Goal: Information Seeking & Learning: Find specific fact

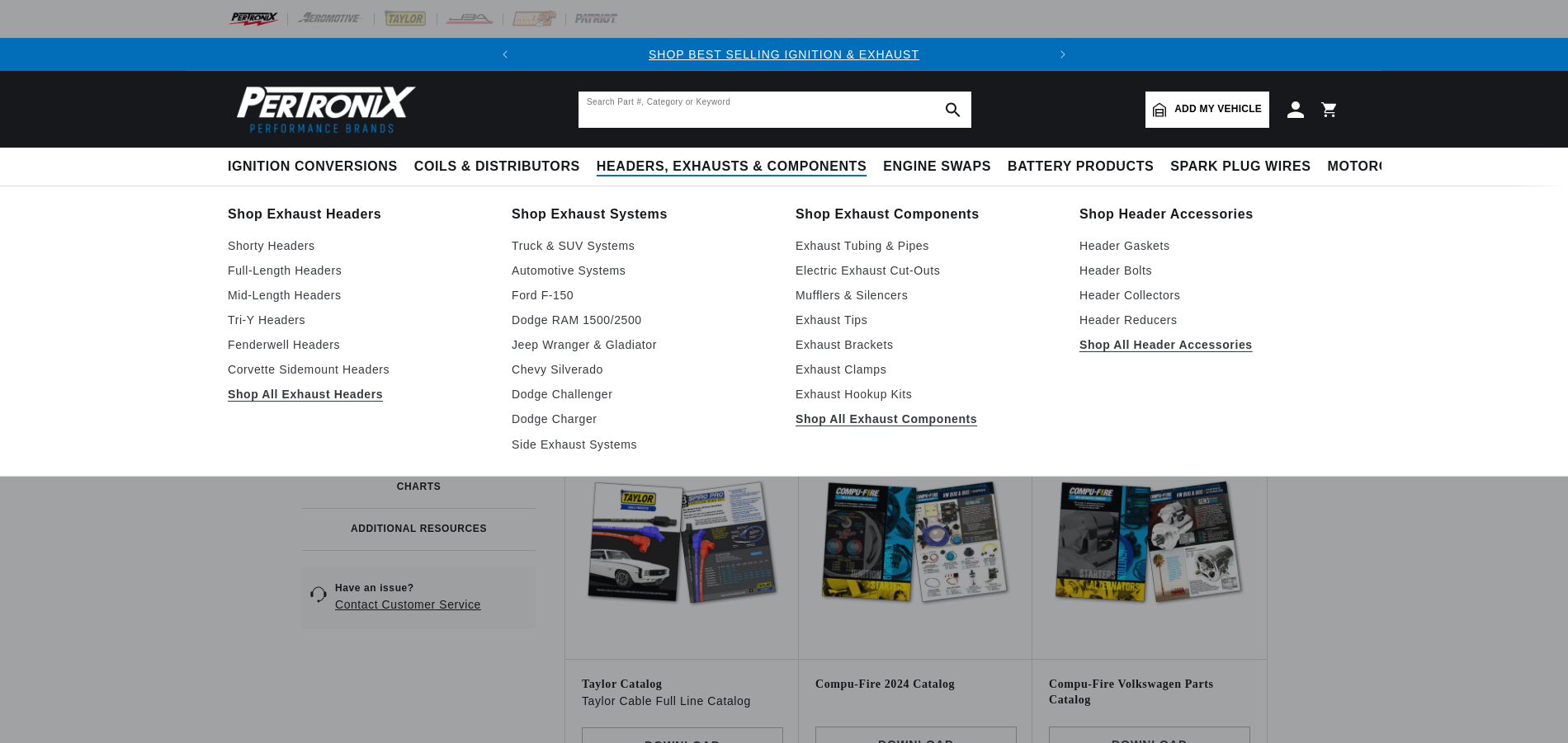
click at [681, 110] on input "text" at bounding box center [775, 109] width 393 height 36
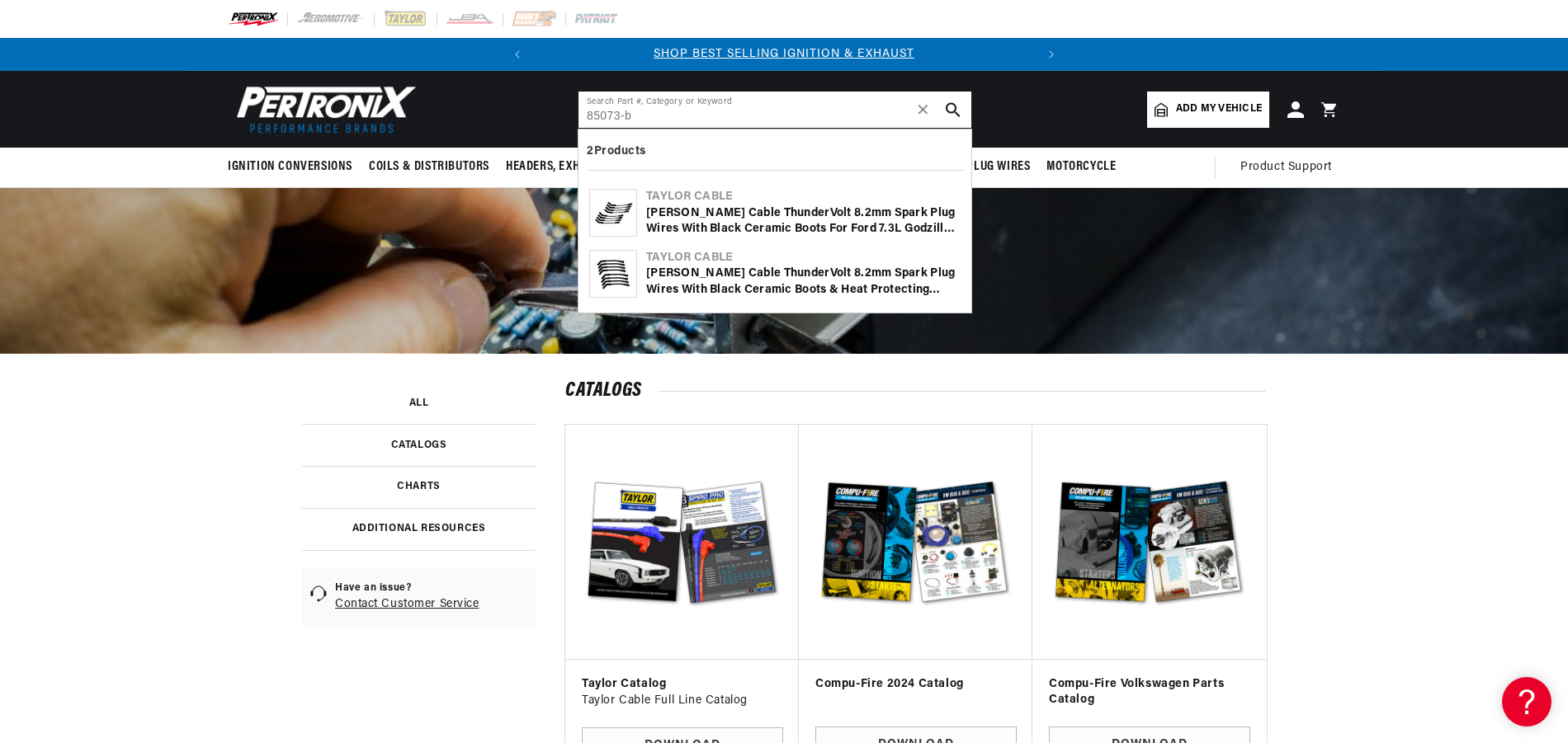
type input "85073-b"
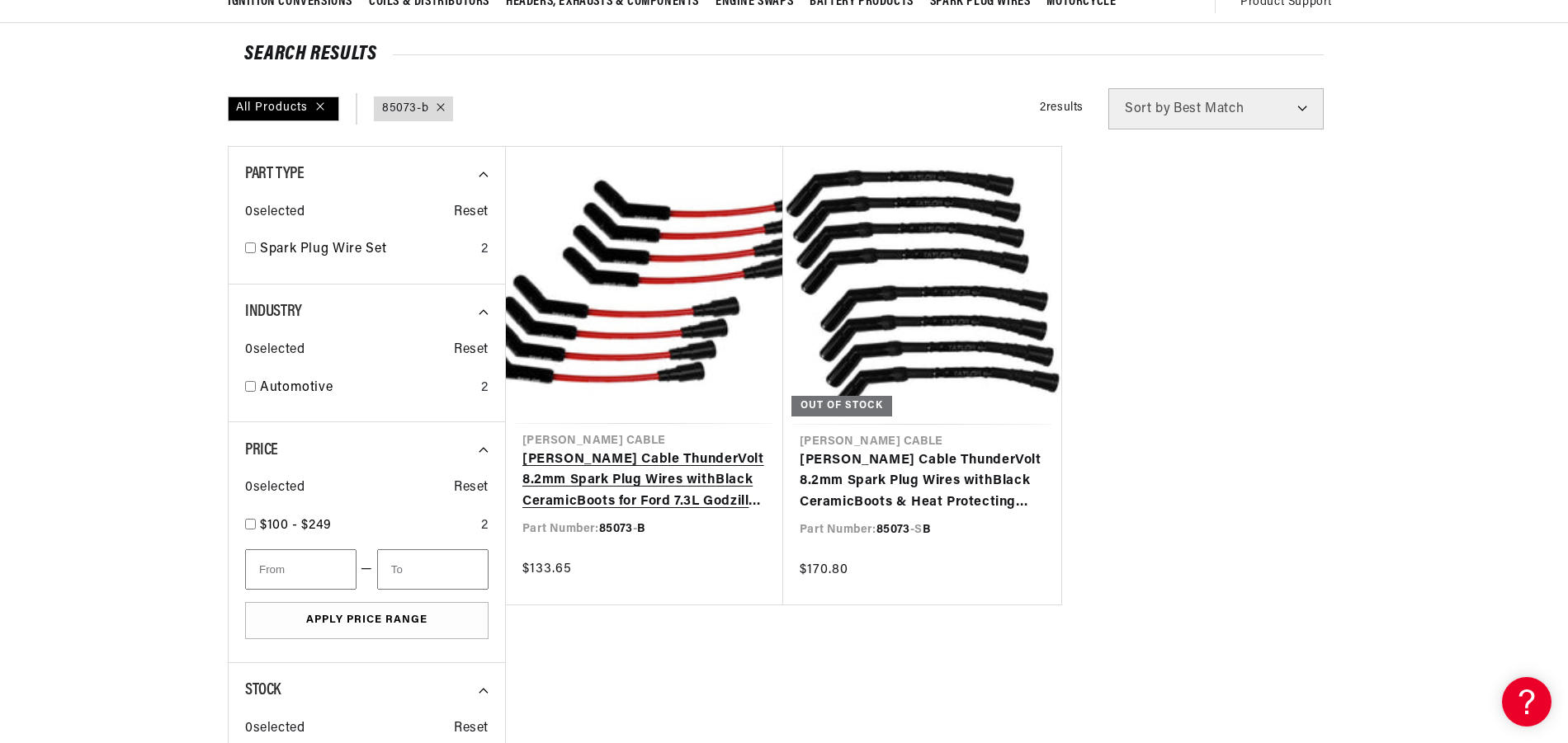
scroll to position [0, 500]
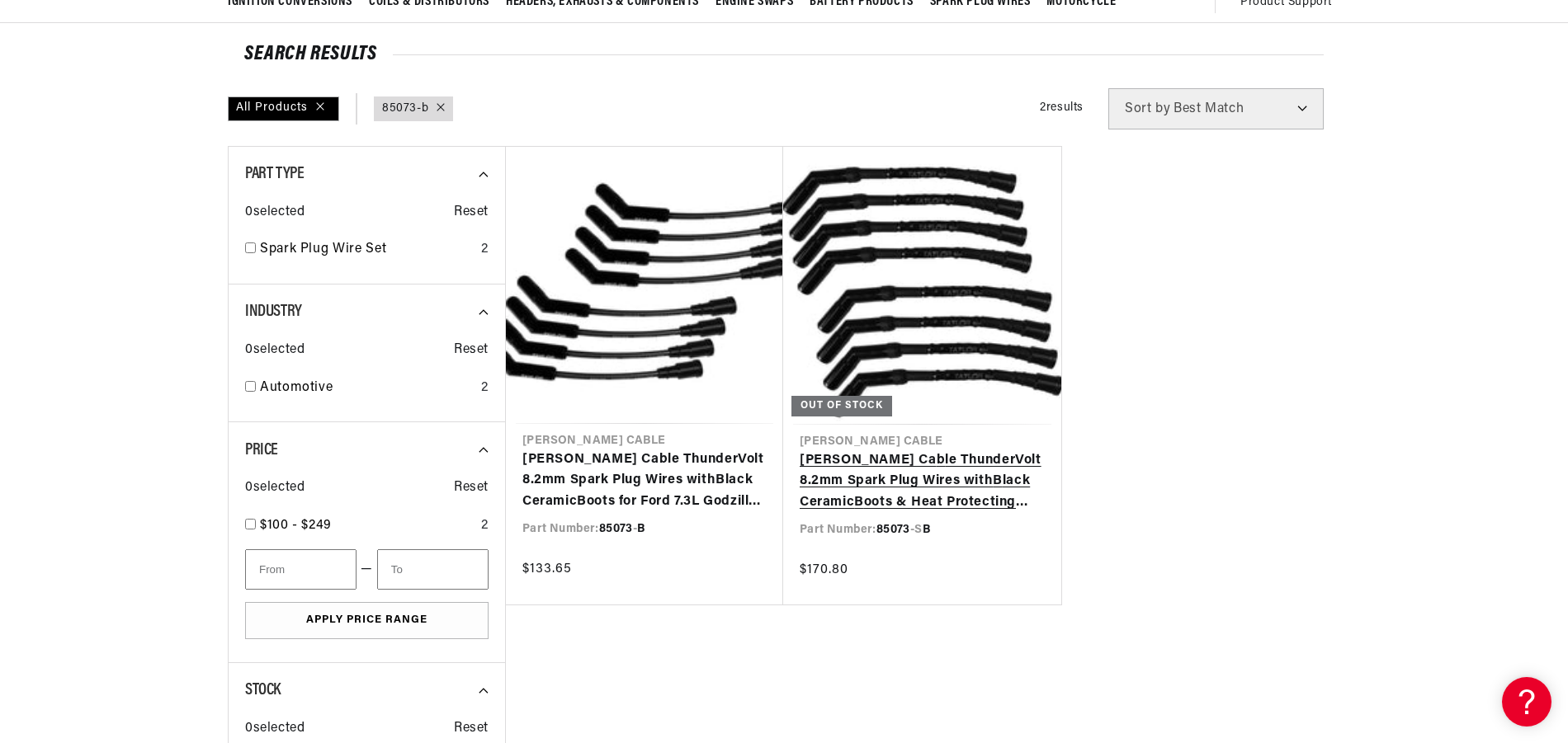
click at [908, 468] on link "Taylor Ca b le ThunderVolt 8.2mm Spark Plug Wires with B lack Ceramic B oots & …" at bounding box center [922, 482] width 245 height 64
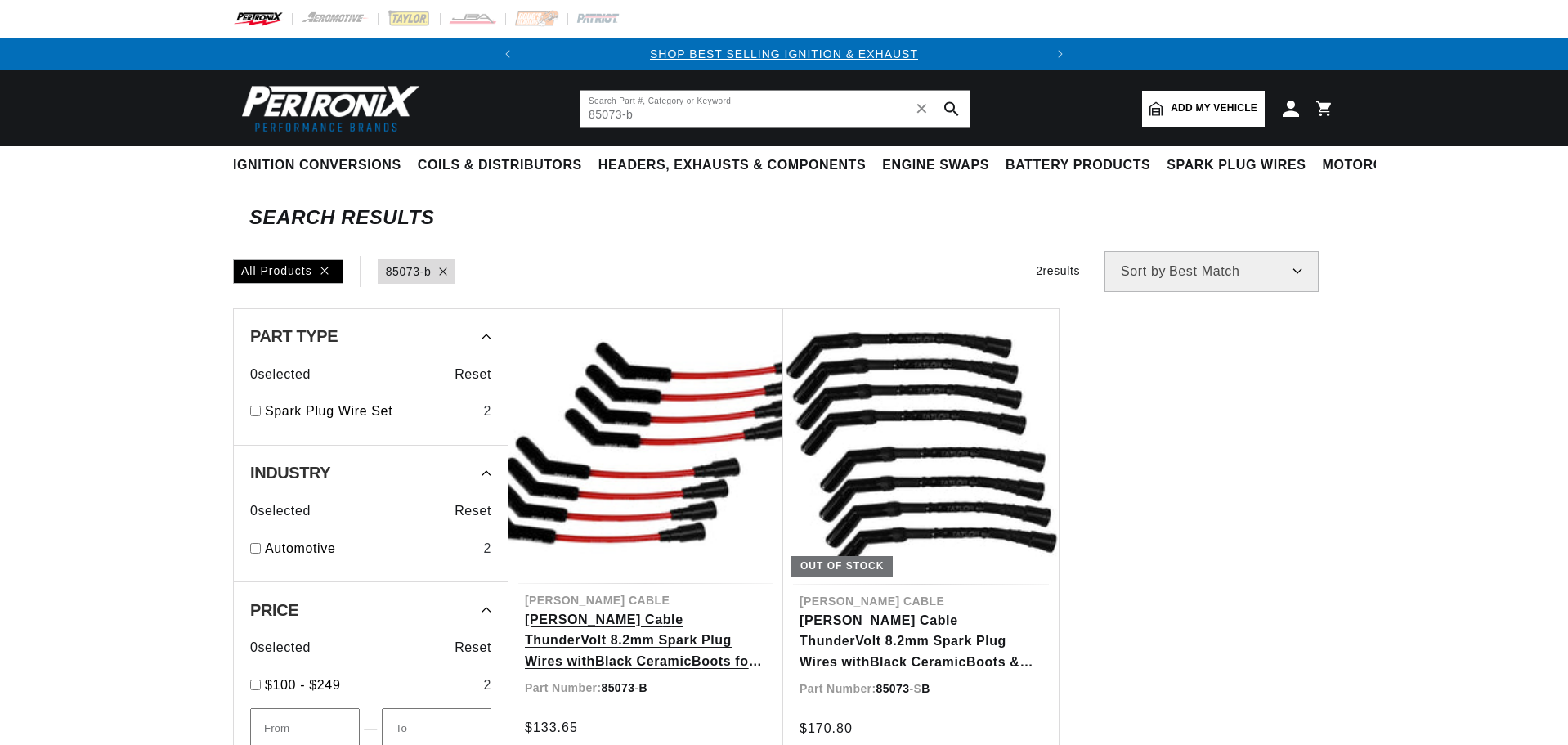
scroll to position [163, 0]
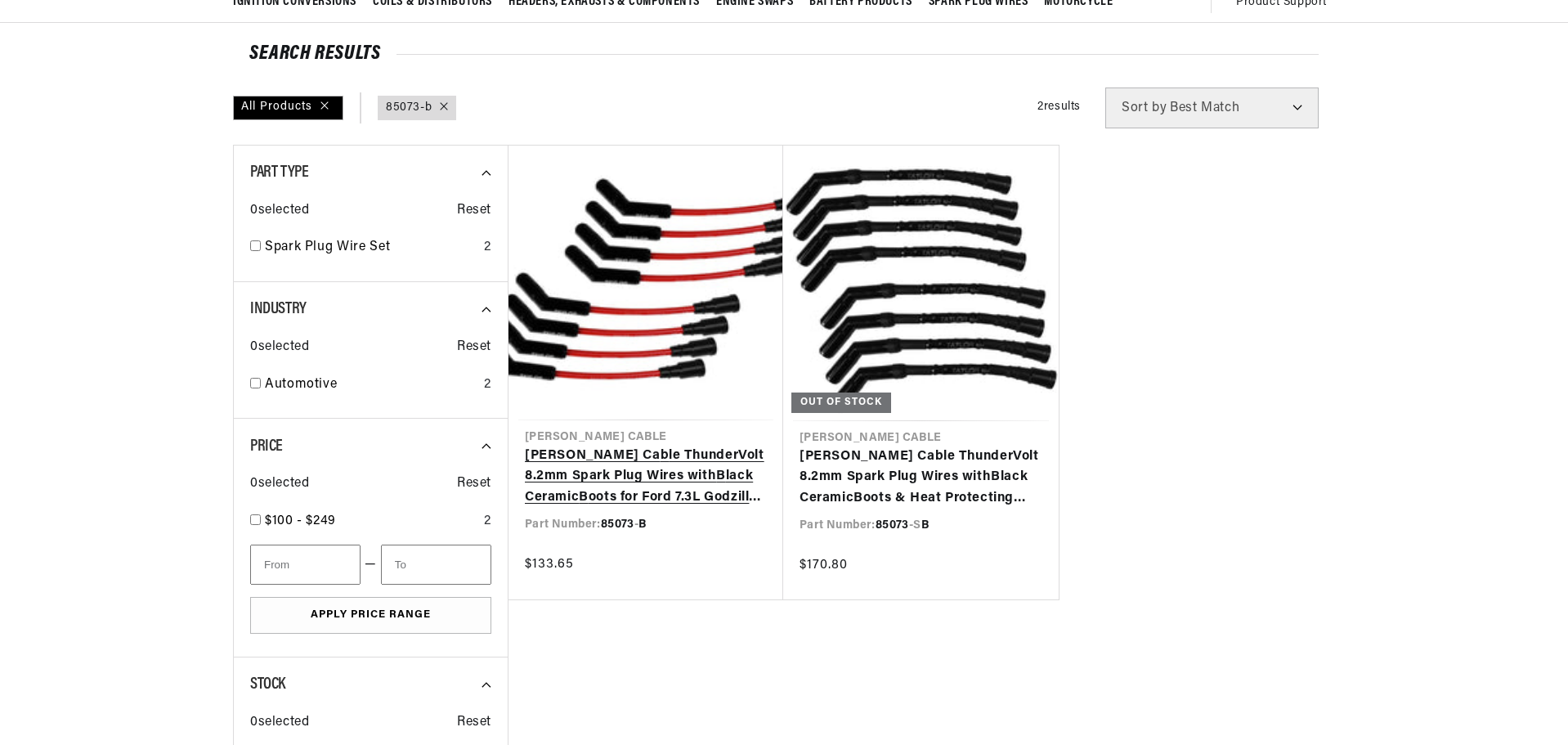
click at [636, 480] on link "Taylor Ca b le ThunderVolt 8.2mm Spark Plug Wires with B lack Ceramic B oots fo…" at bounding box center [645, 477] width 242 height 63
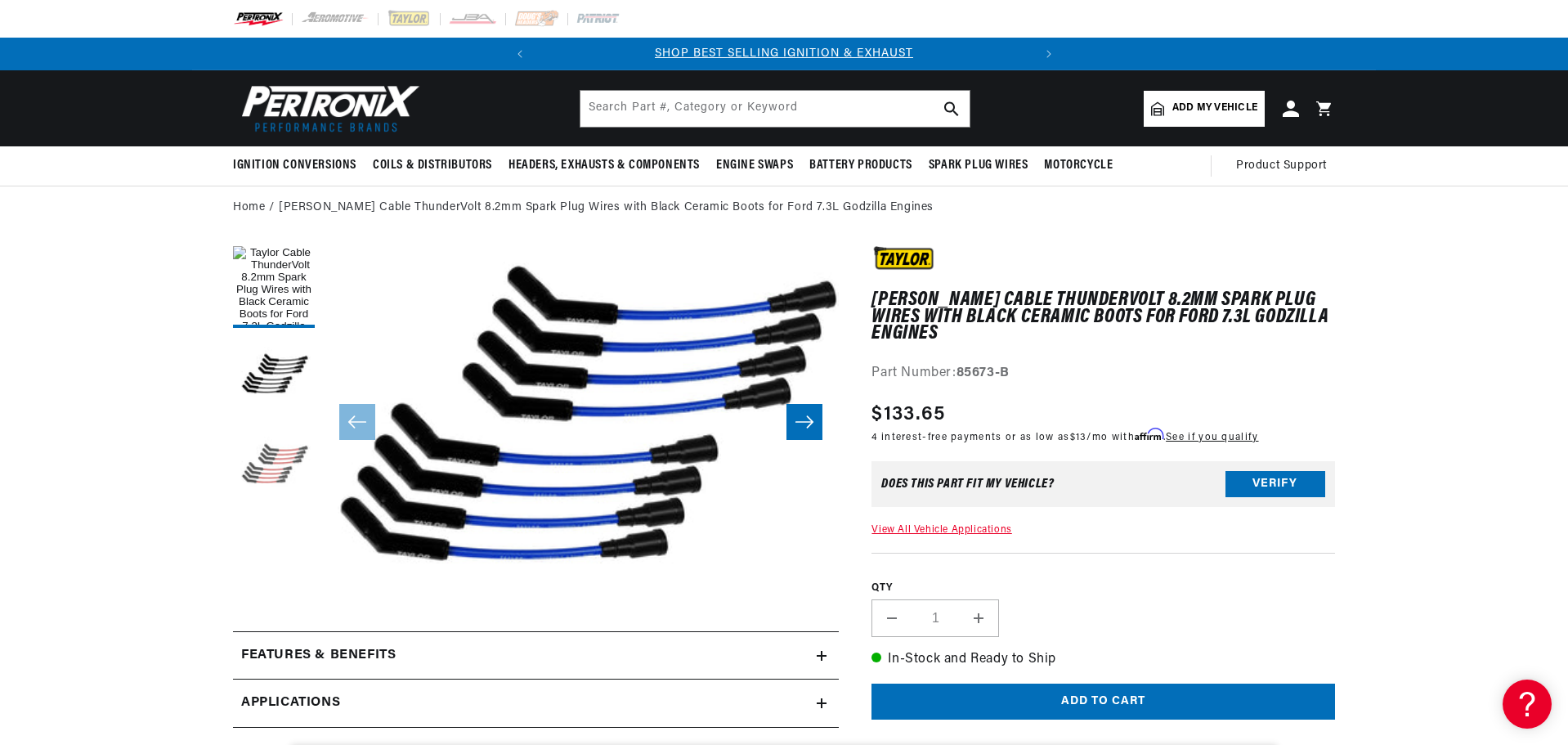
click at [261, 464] on button "Load image 3 in gallery view" at bounding box center [274, 467] width 82 height 82
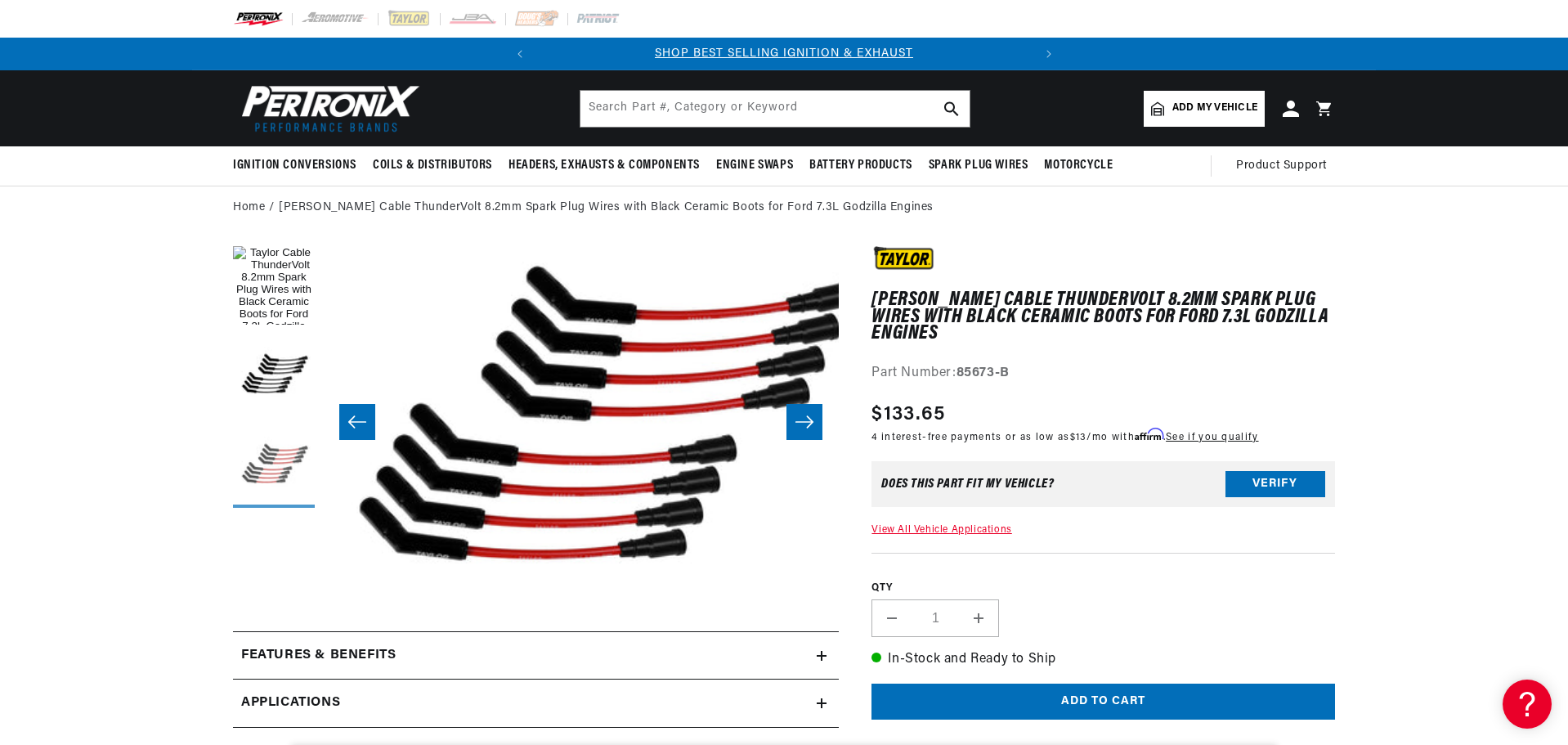
scroll to position [0, 1032]
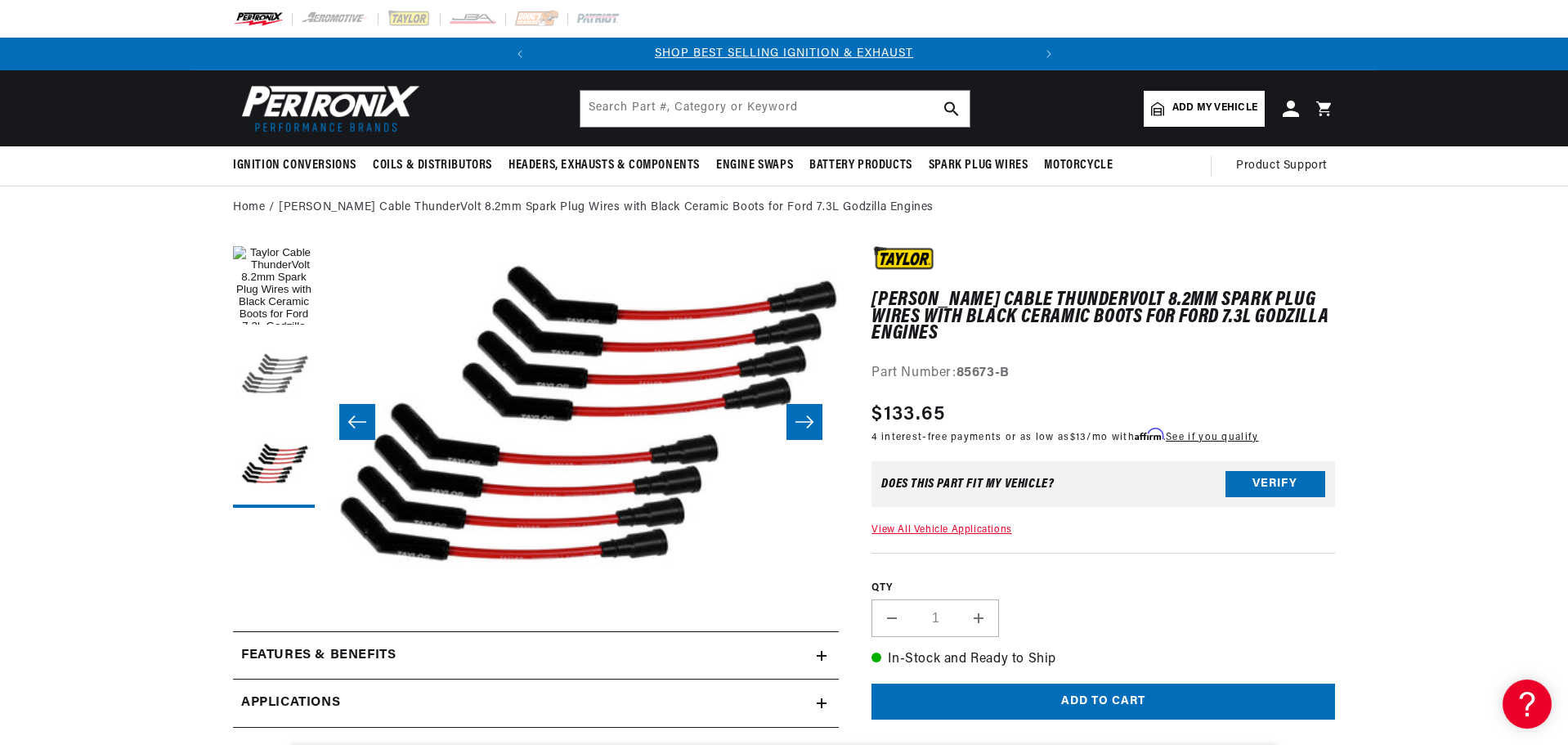
click at [266, 378] on button "Load image 2 in gallery view" at bounding box center [274, 376] width 82 height 82
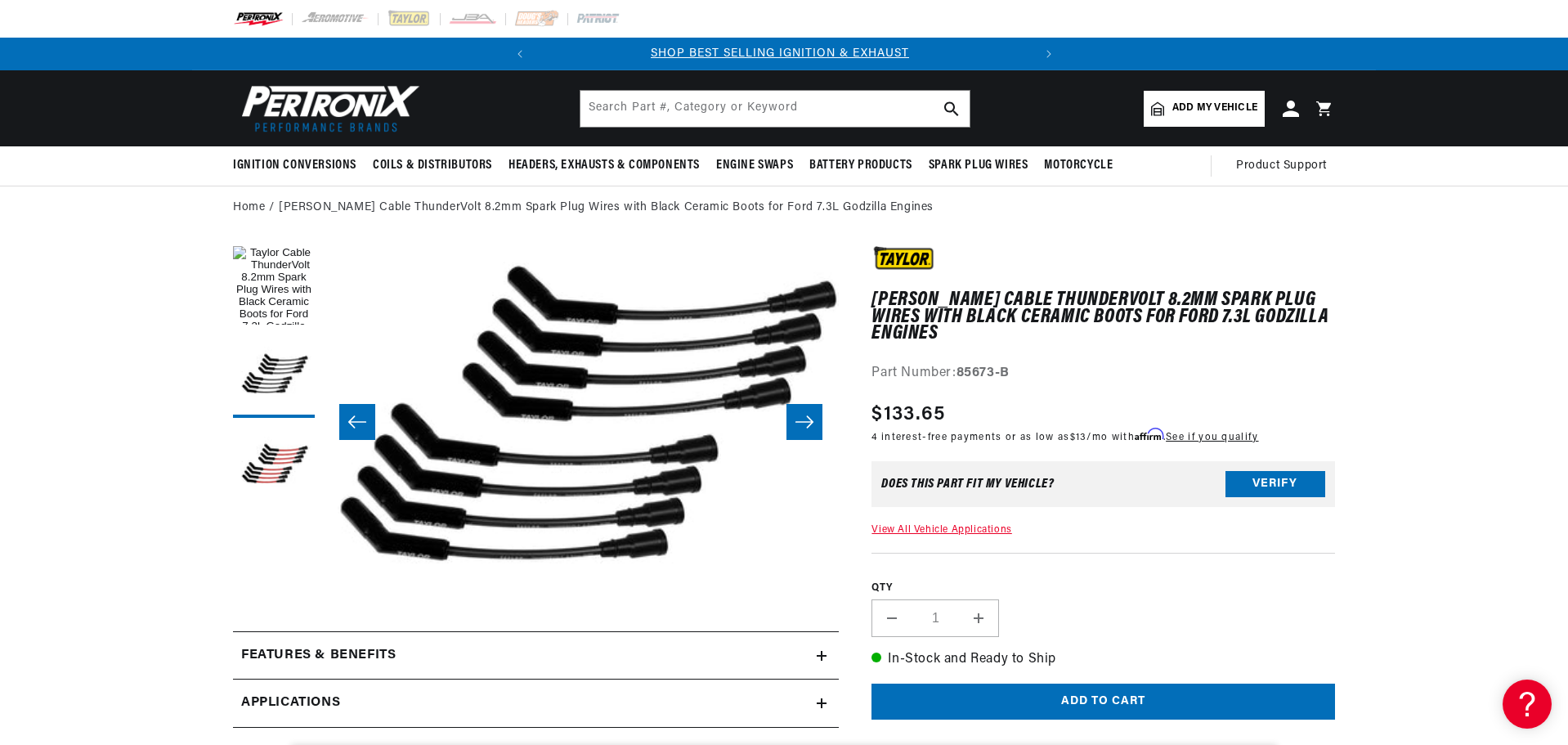
scroll to position [0, 0]
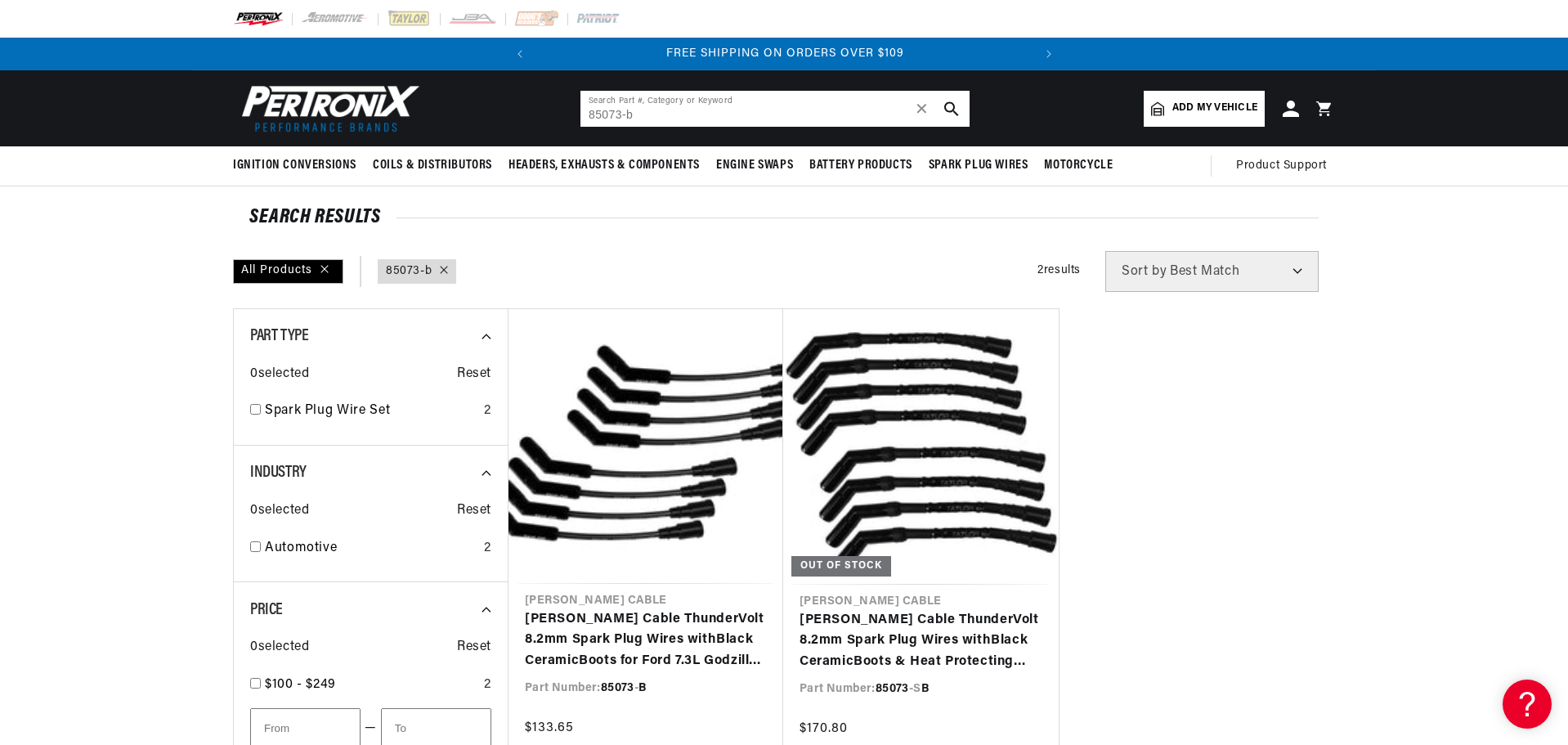
drag, startPoint x: 650, startPoint y: 115, endPoint x: 430, endPoint y: 119, distance: 220.0
click at [426, 116] on header "BETTER SEARCH RESULTS Add your vehicle's year, make, and model to find parts be…" at bounding box center [783, 108] width 1184 height 76
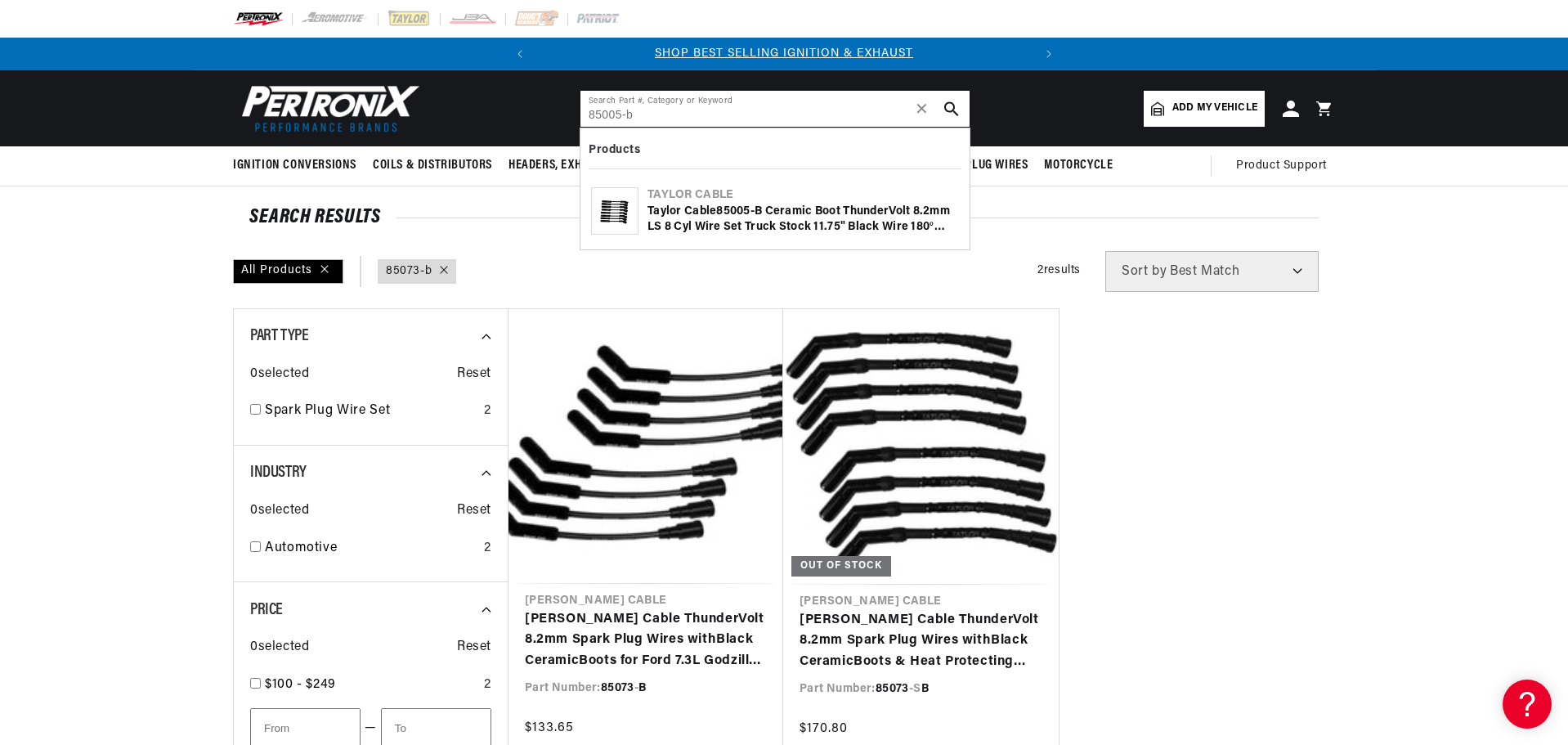
type input "85005-b"
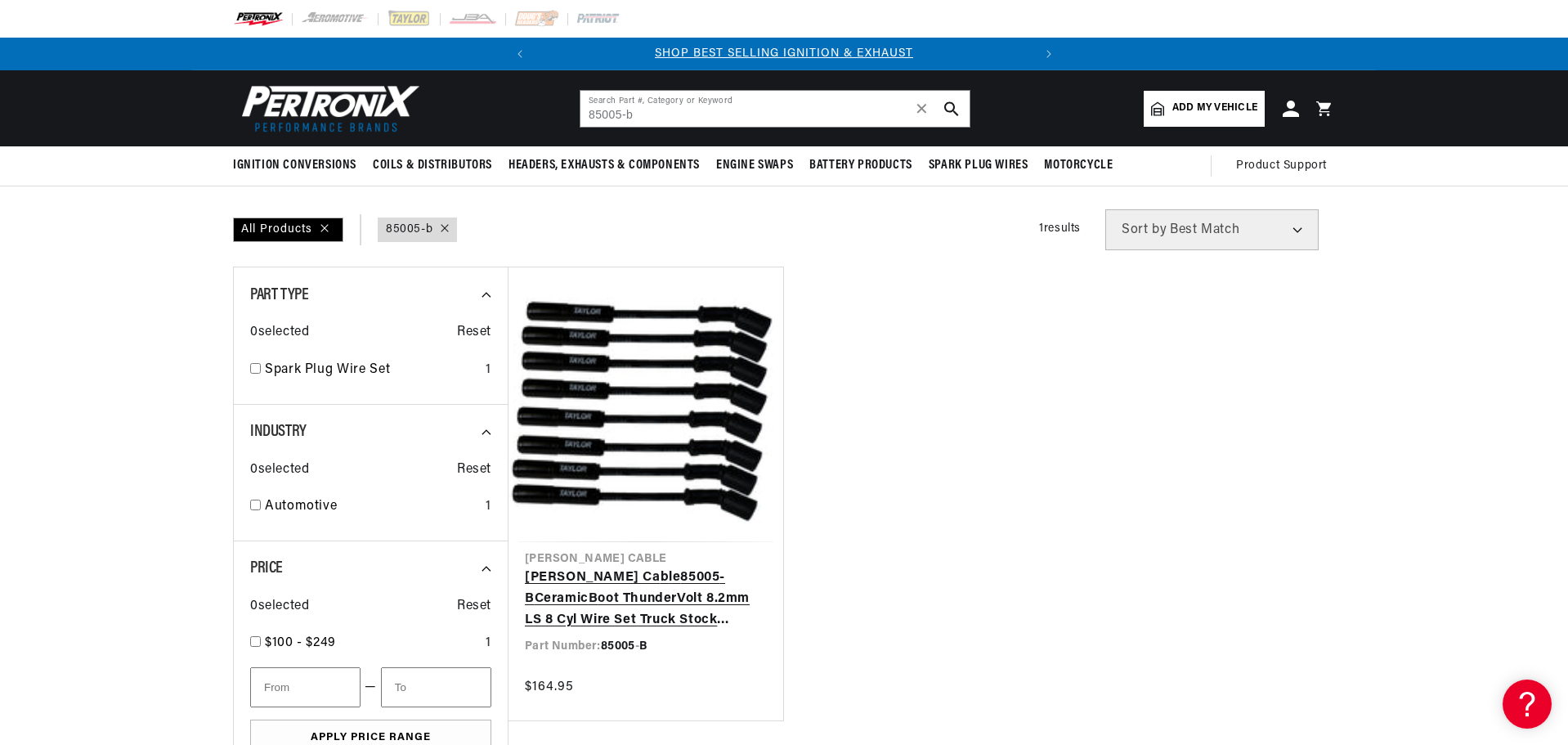
click at [644, 588] on link "Taylor Ca b le 85005 - B Ceramic B oot ThunderVolt 8.2mm LS 8 Cyl Wire Set Truc…" at bounding box center [645, 598] width 242 height 63
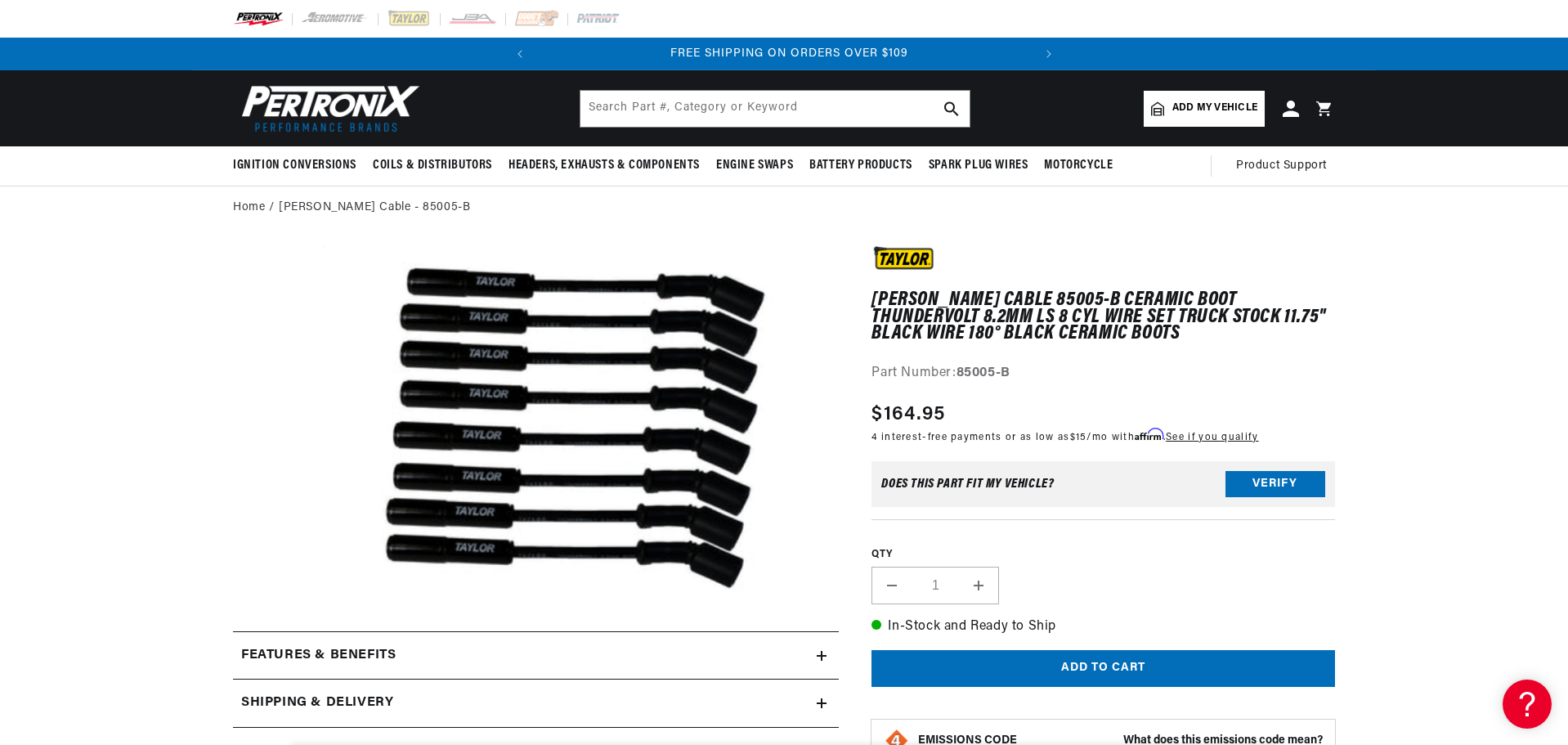
scroll to position [0, 495]
click at [644, 113] on input "text" at bounding box center [774, 108] width 389 height 36
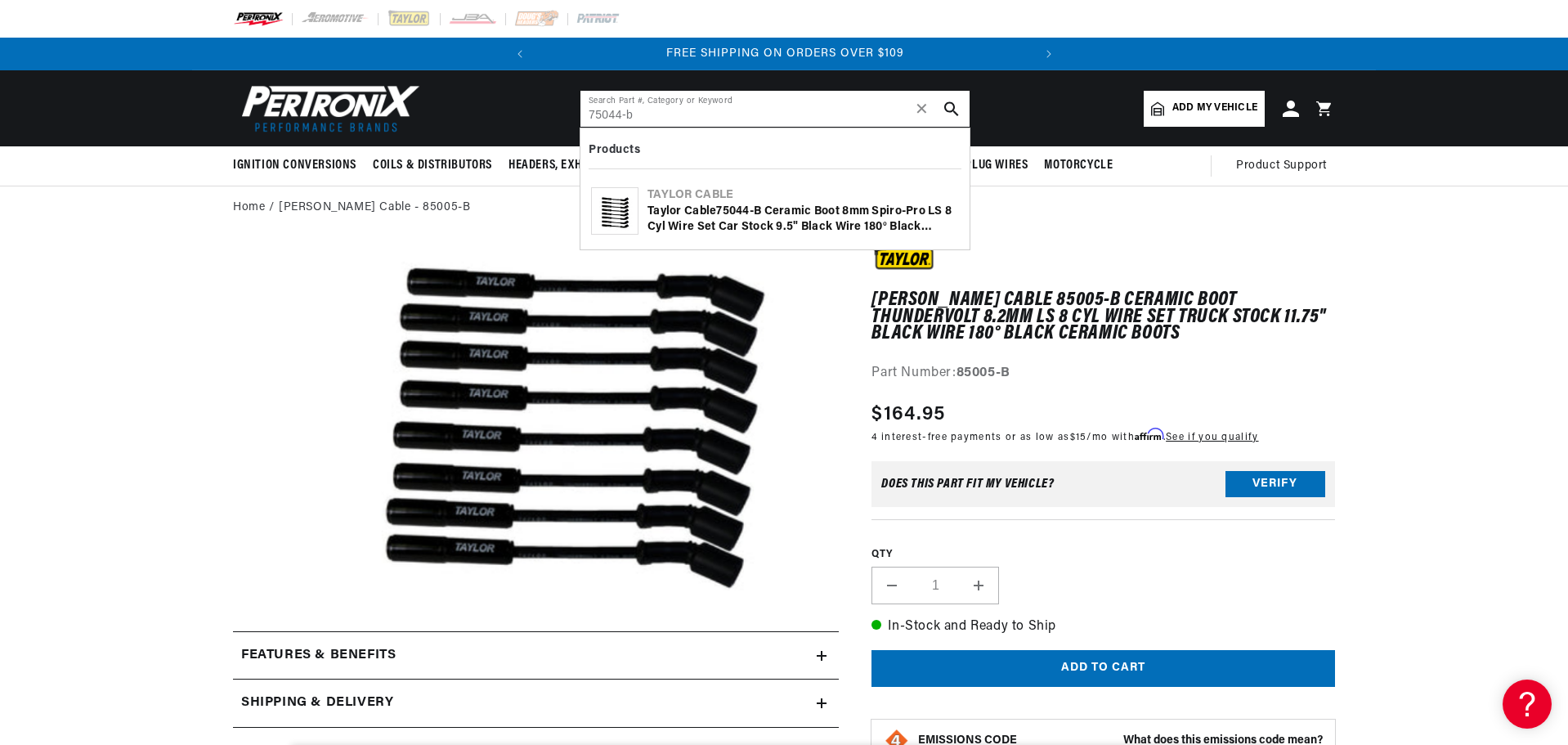
type input "75044-b"
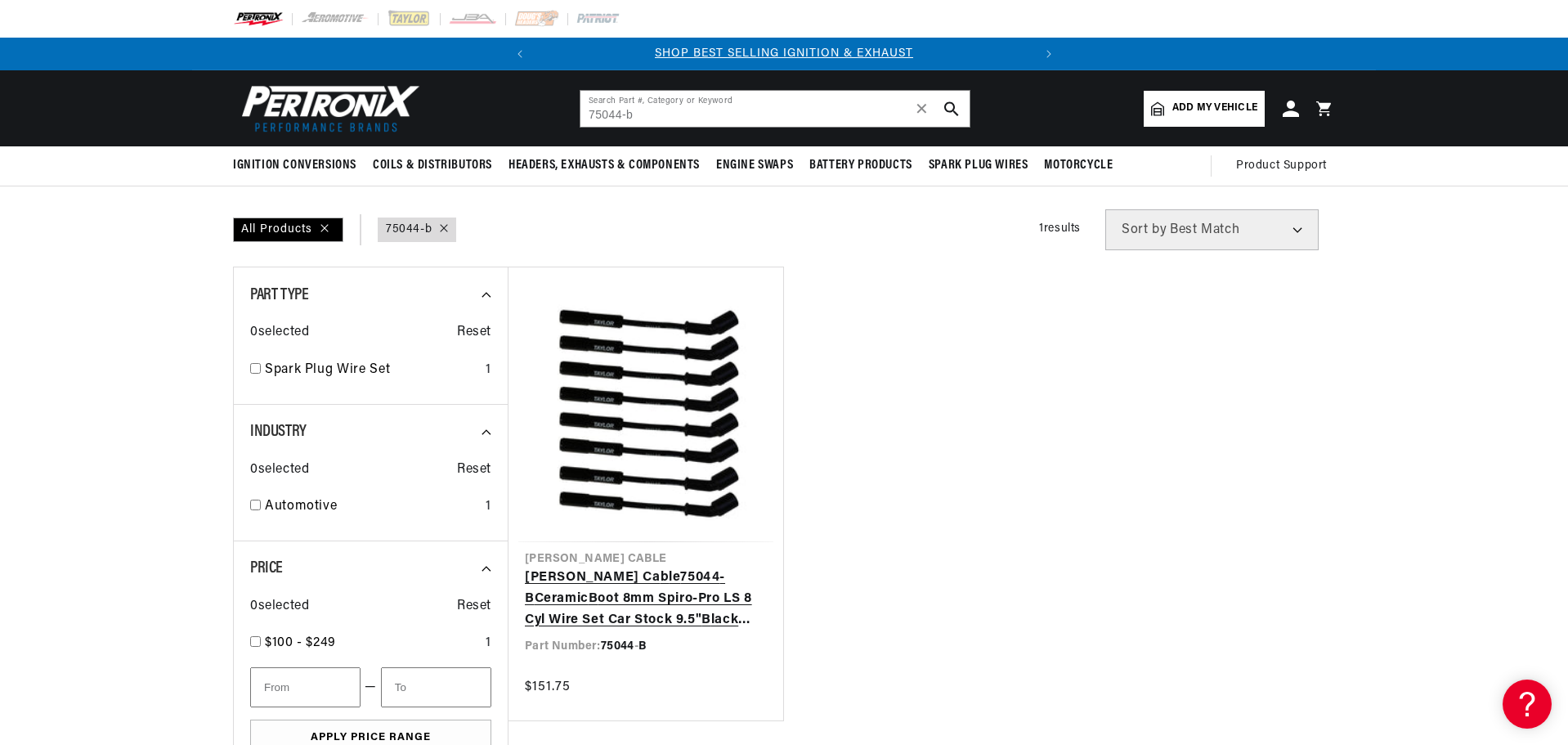
click at [655, 580] on link "Taylor Ca b le 75044 - B Ceramic B oot 8mm Spiro-Pro LS 8 Cyl Wire Set Car Stoc…" at bounding box center [645, 598] width 242 height 63
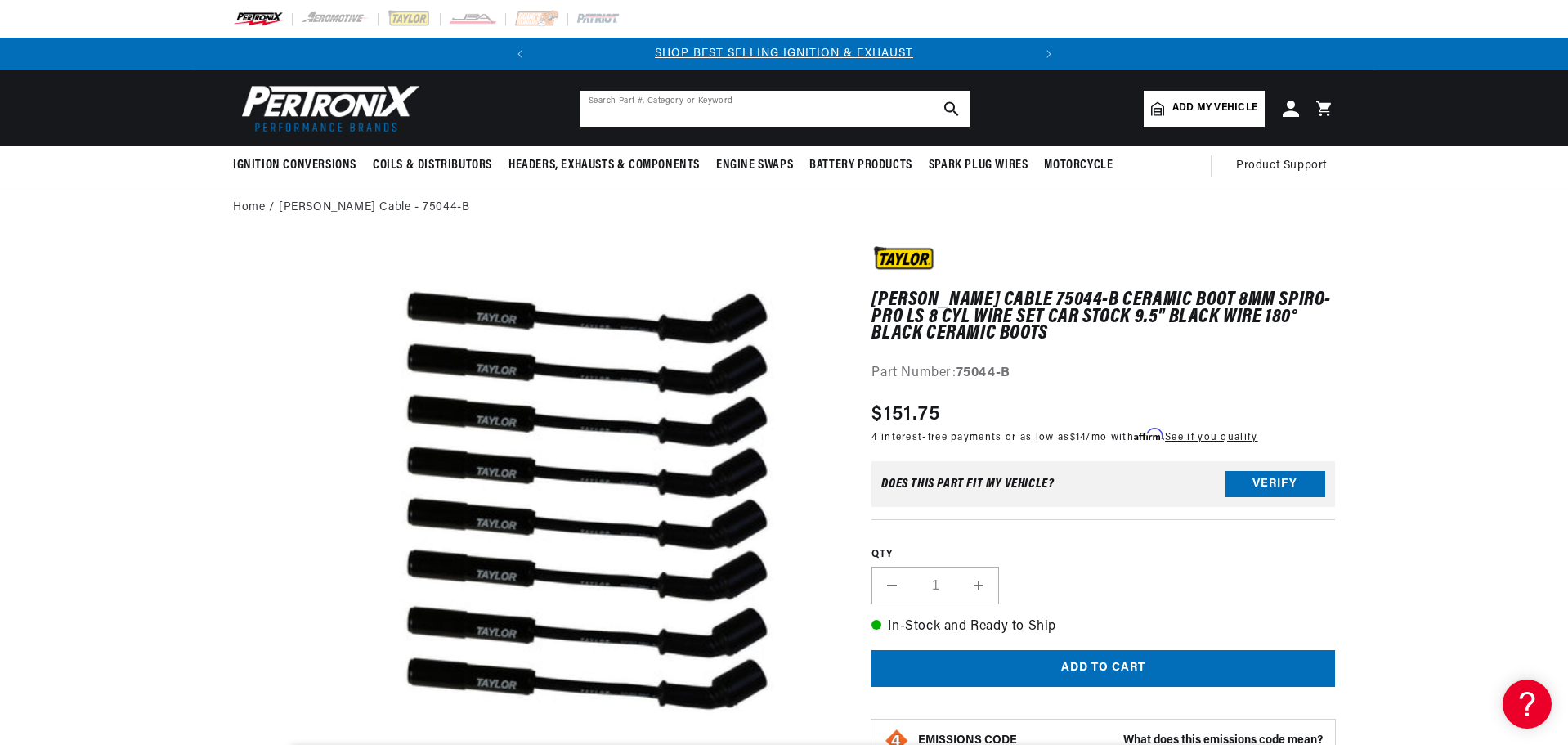
click at [694, 113] on input "text" at bounding box center [774, 108] width 389 height 36
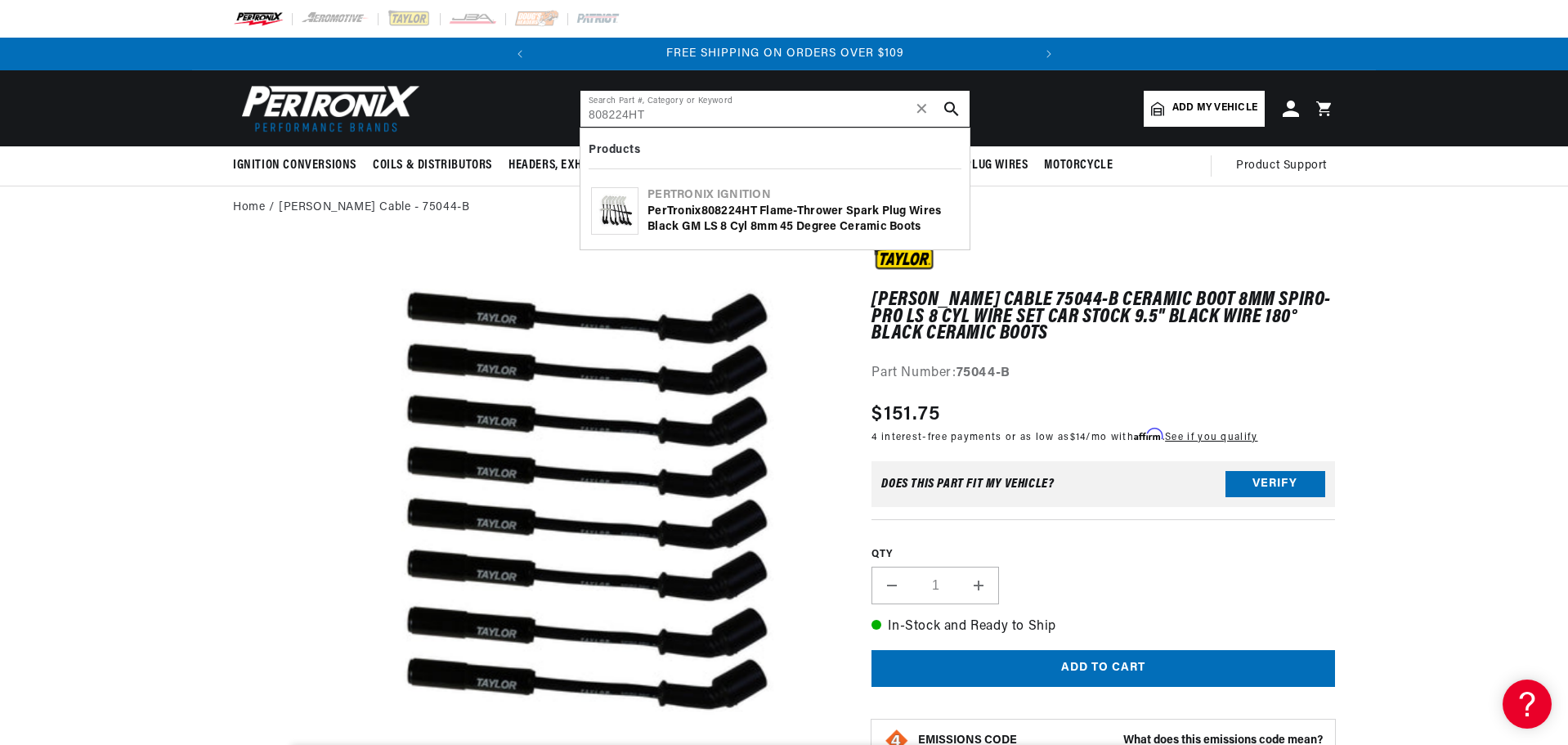
type input "808224HT"
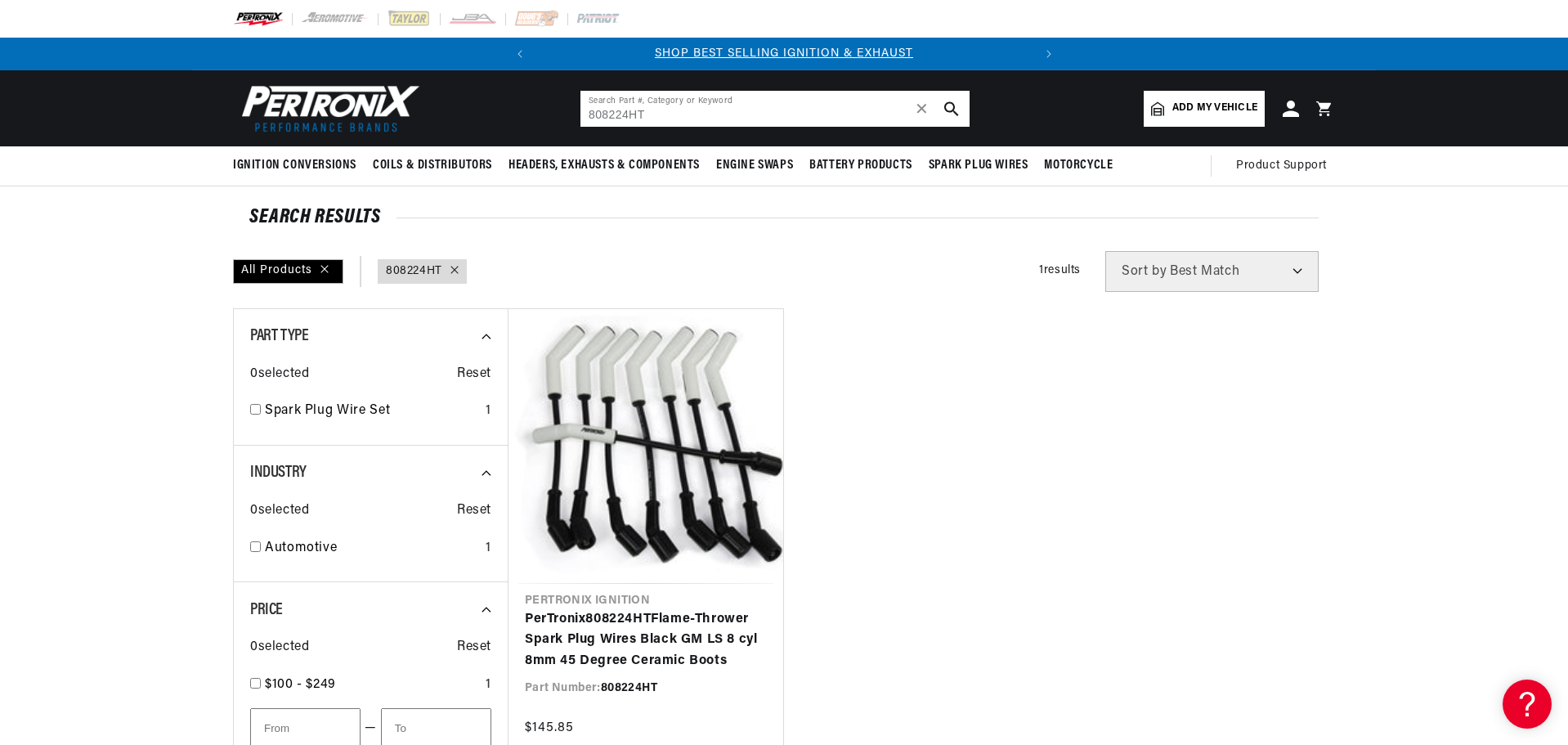
click at [598, 114] on input "808224HT" at bounding box center [774, 108] width 389 height 36
type input "828224HT"
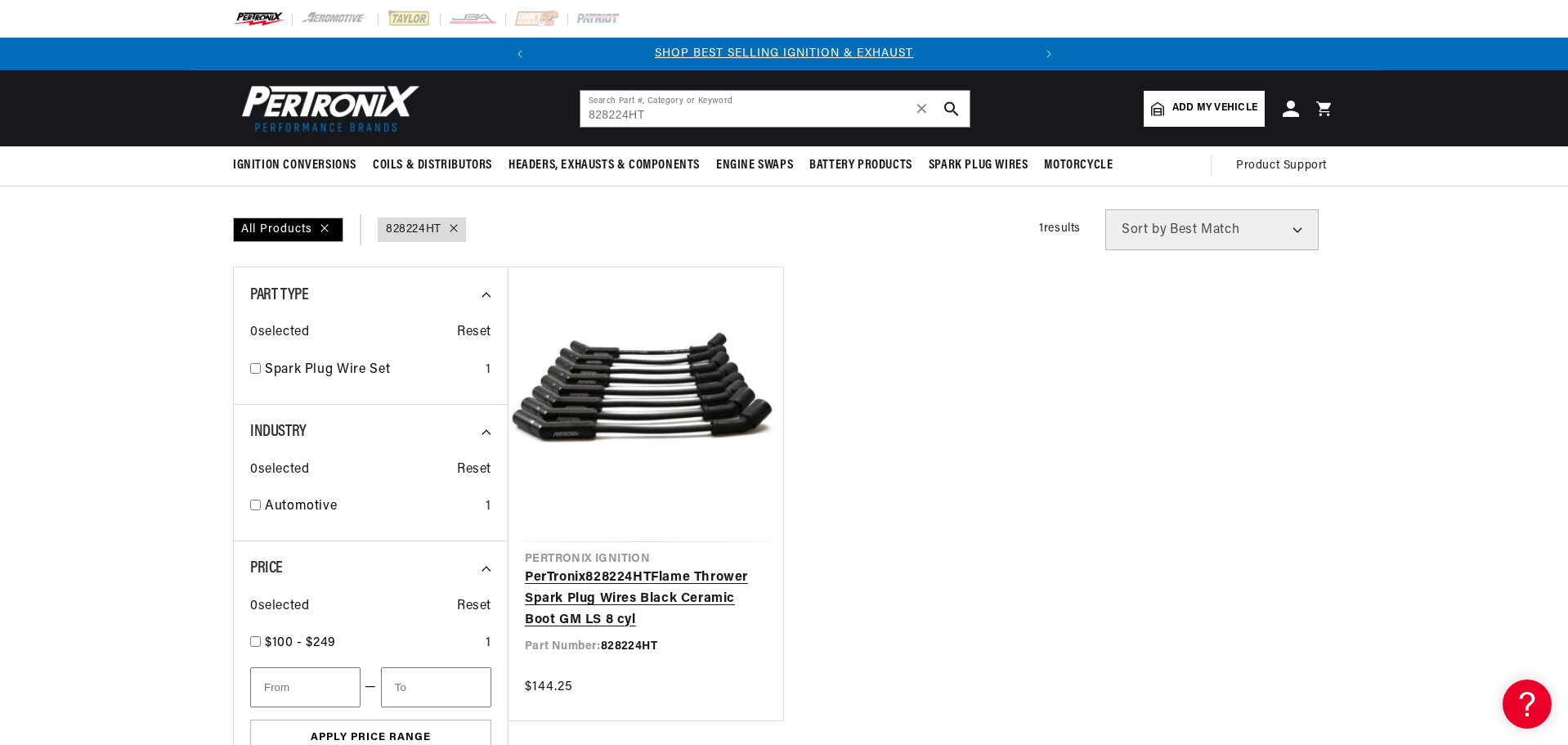
click at [639, 583] on link "PerTronix 828224HT Flame Thrower Spark Plug Wires Black Ceramic Boot GM LS 8 cyl" at bounding box center [645, 598] width 242 height 63
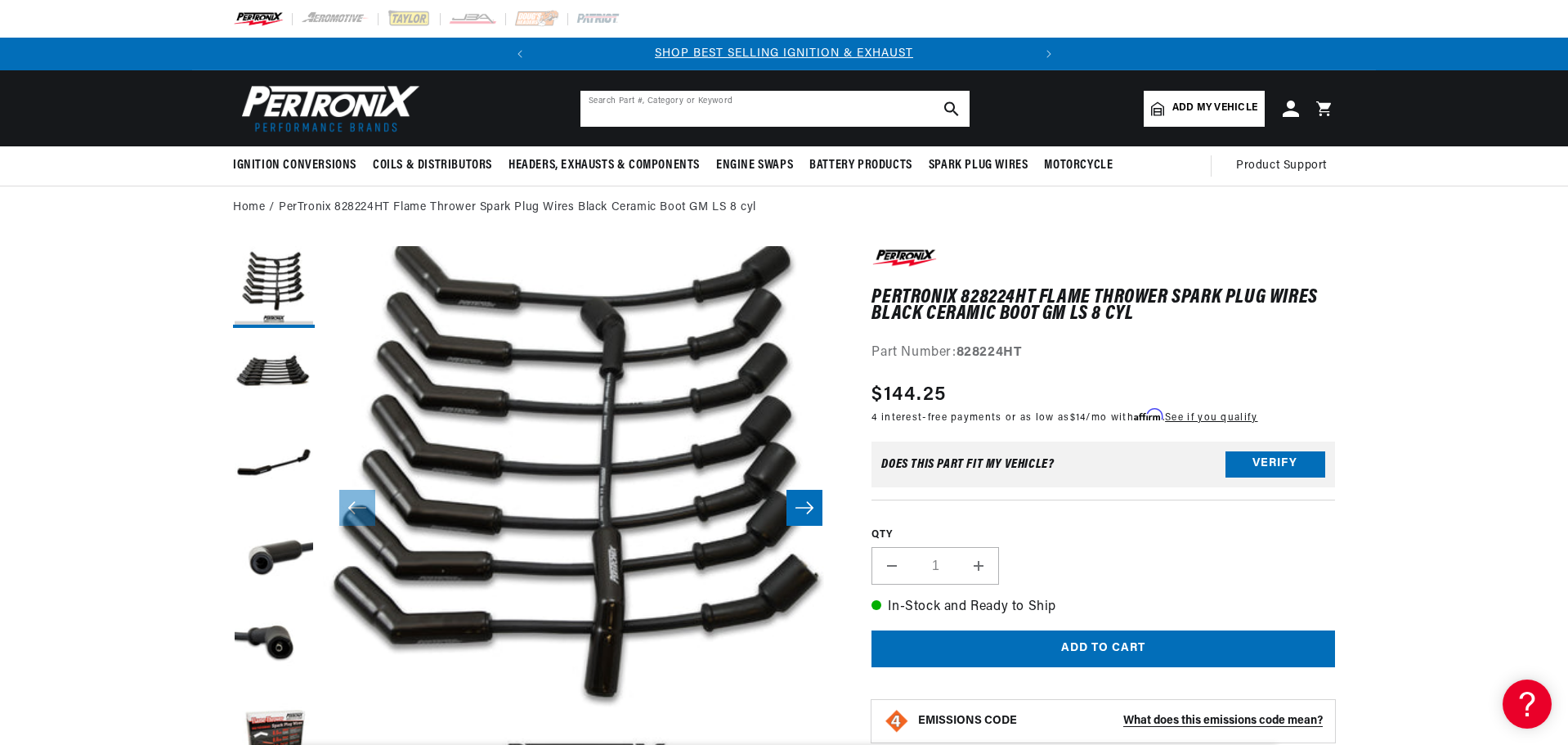
click at [675, 112] on input "text" at bounding box center [774, 108] width 389 height 36
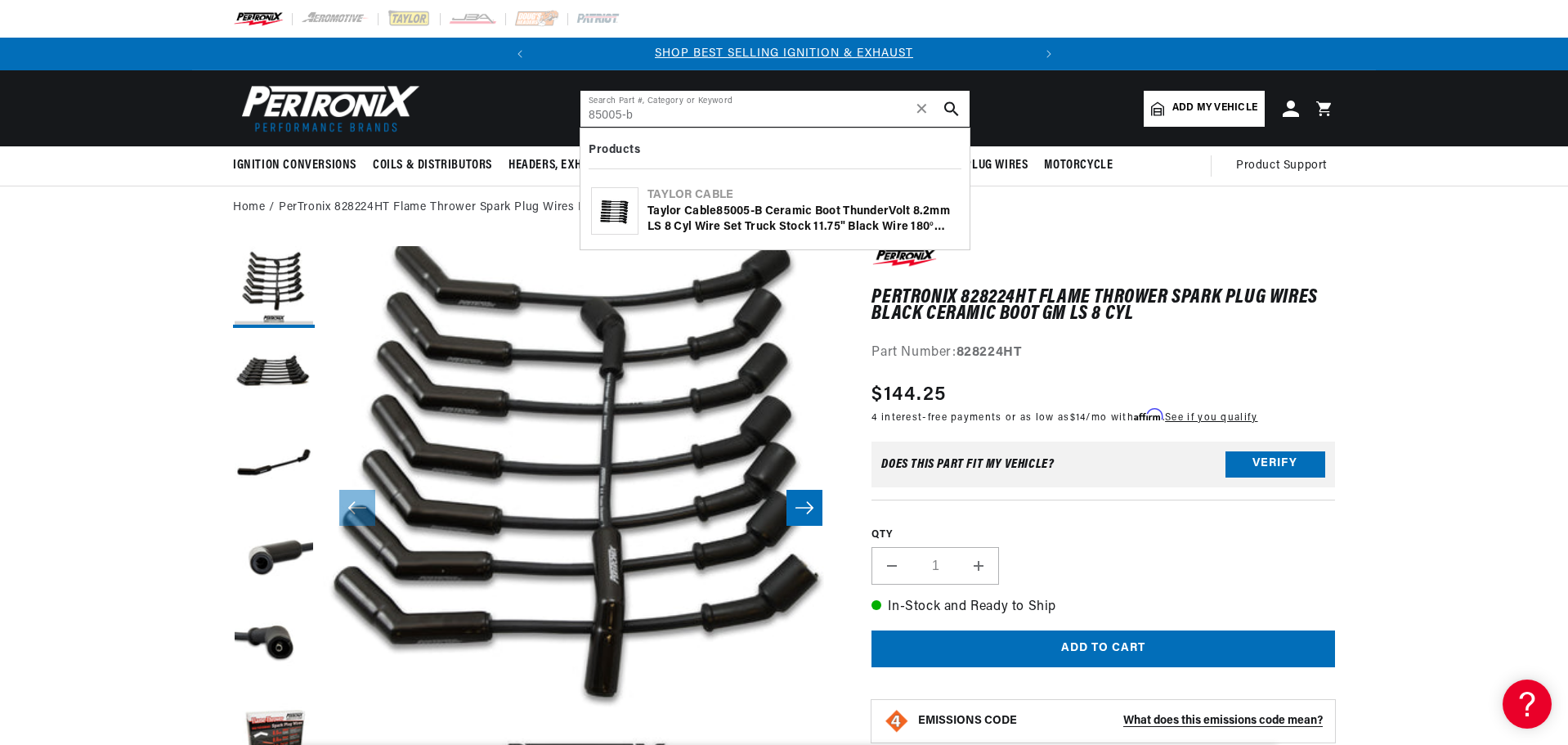
type input "85005-b"
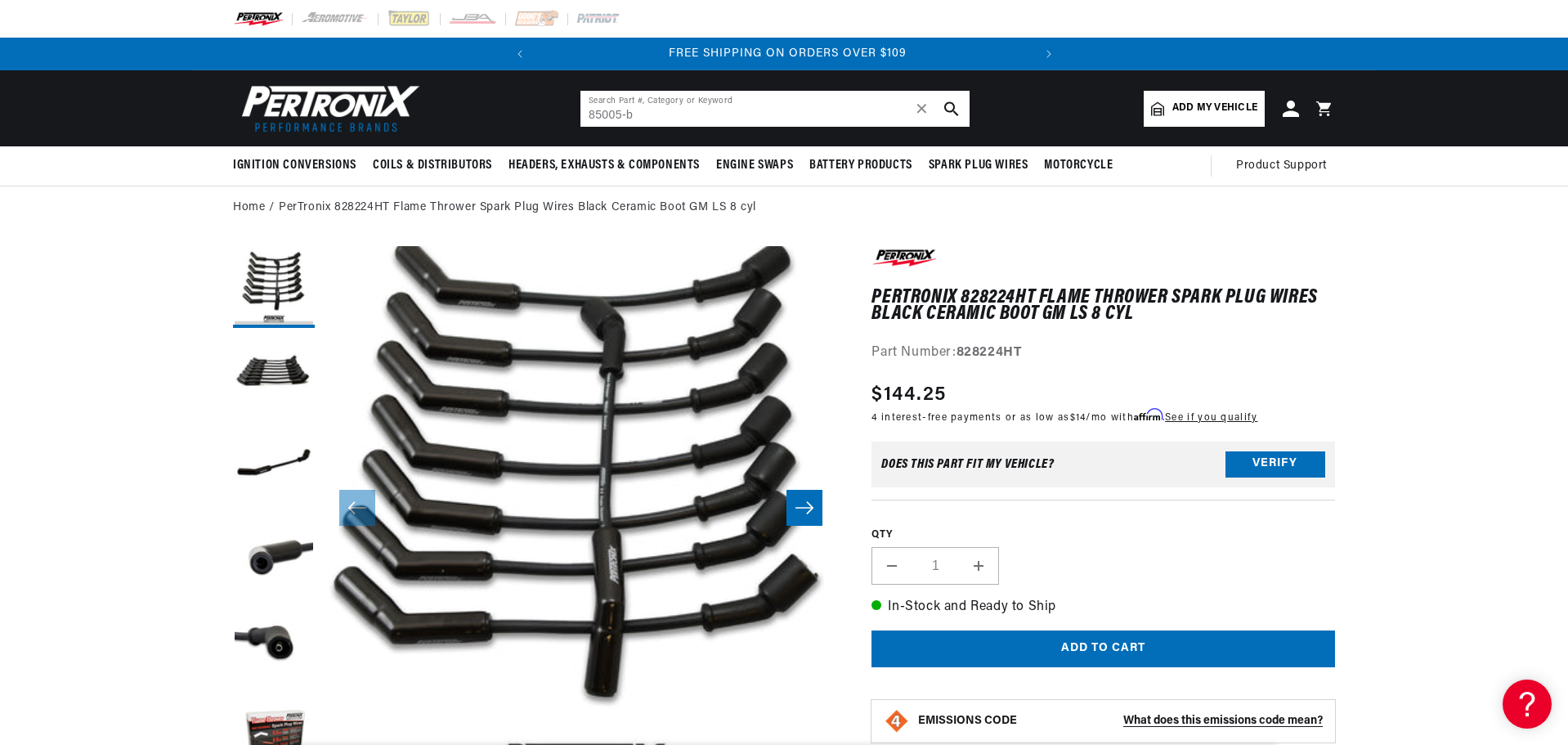
scroll to position [0, 495]
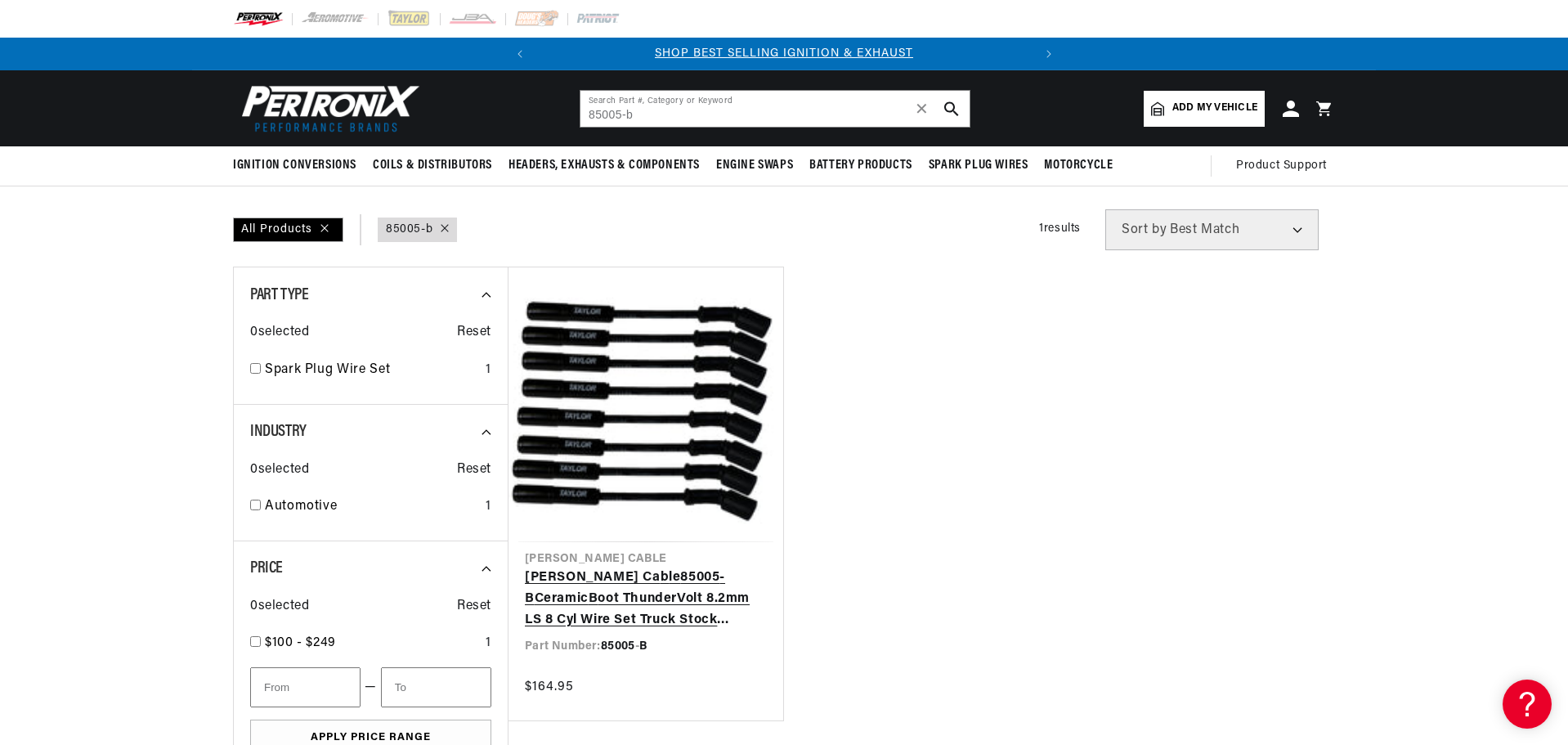
click at [637, 585] on link "Taylor Ca b le 85005 - B Ceramic B oot ThunderVolt 8.2mm LS 8 Cyl Wire Set Truc…" at bounding box center [645, 598] width 242 height 63
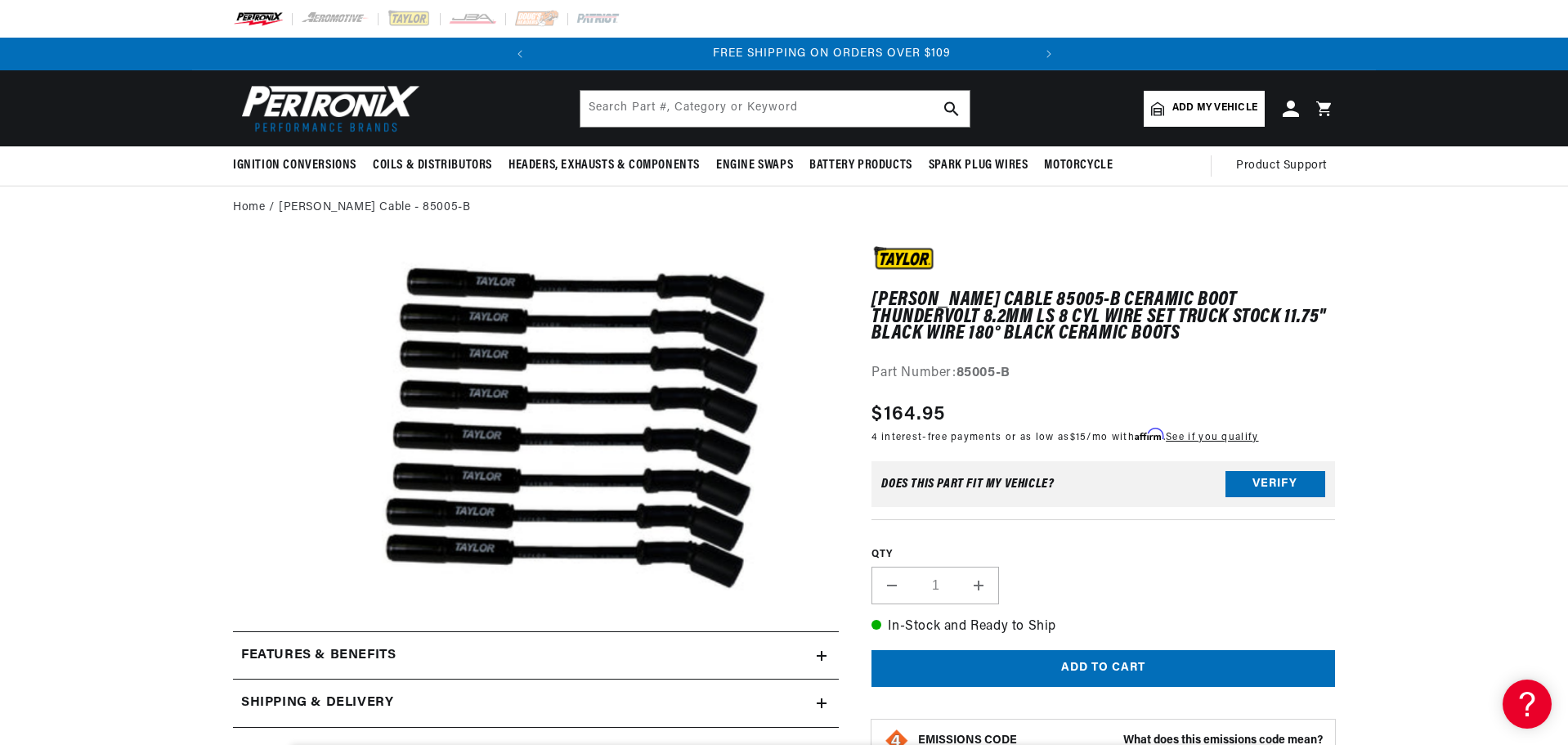
scroll to position [0, 495]
click at [675, 121] on input "text" at bounding box center [774, 108] width 389 height 36
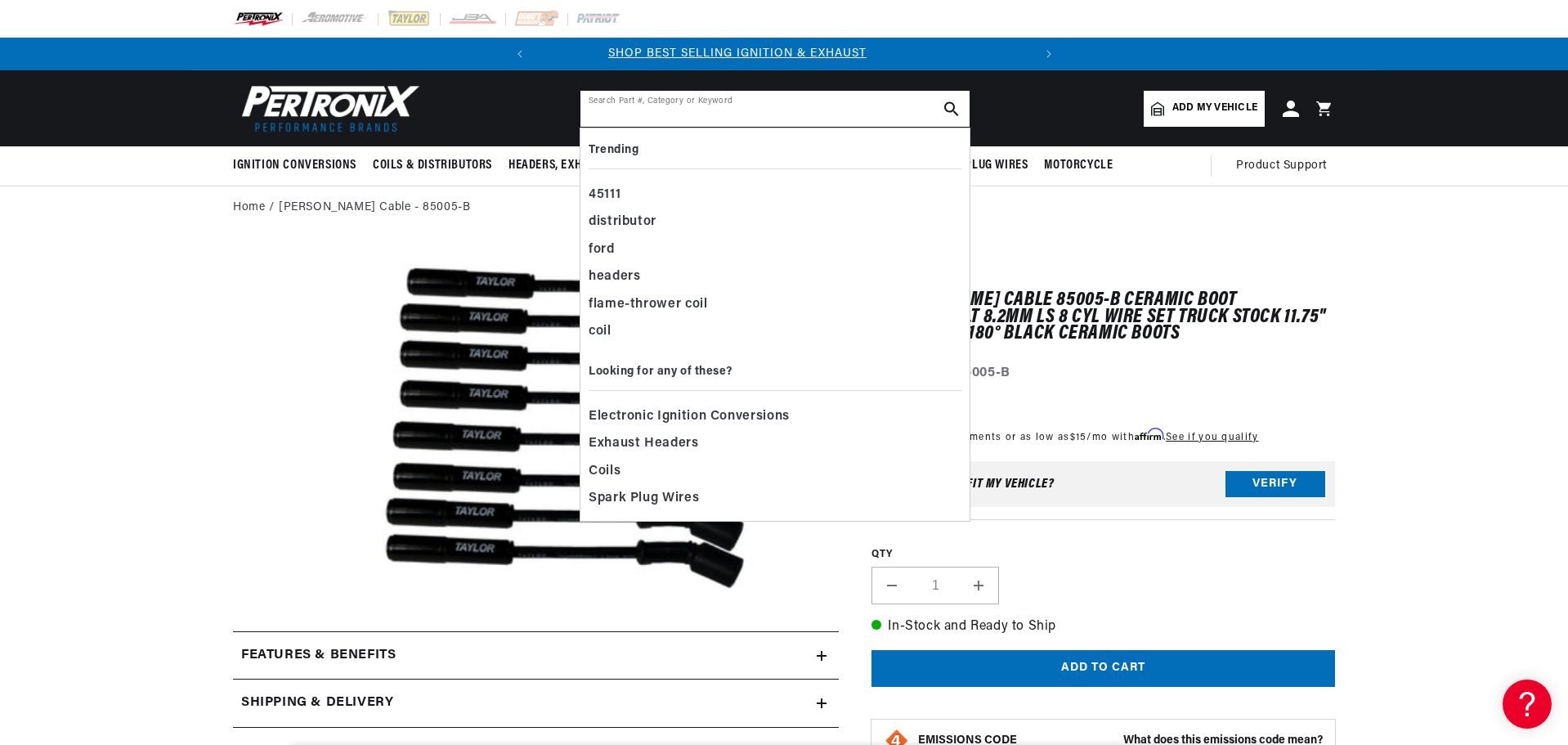
scroll to position [0, 0]
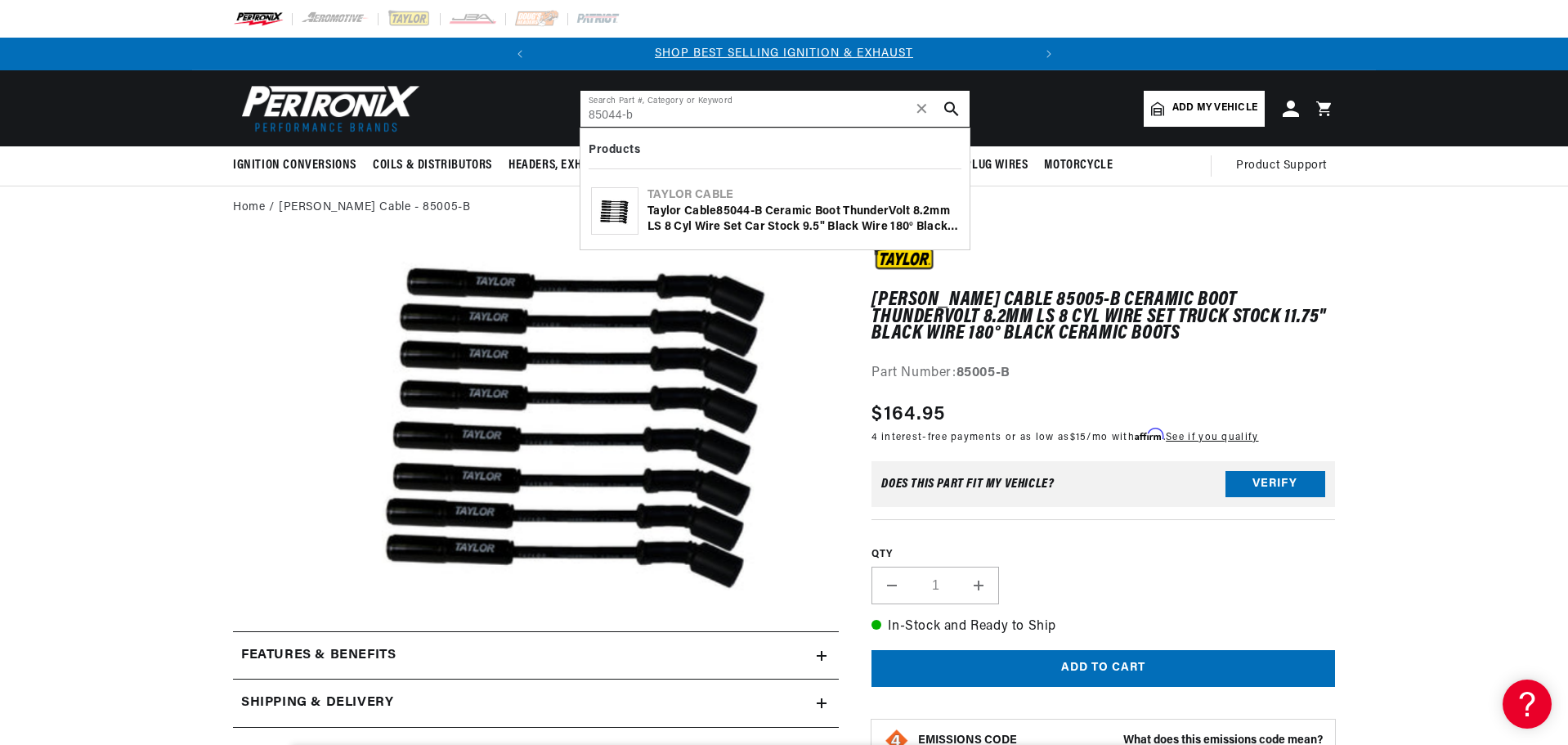
type input "85044-b"
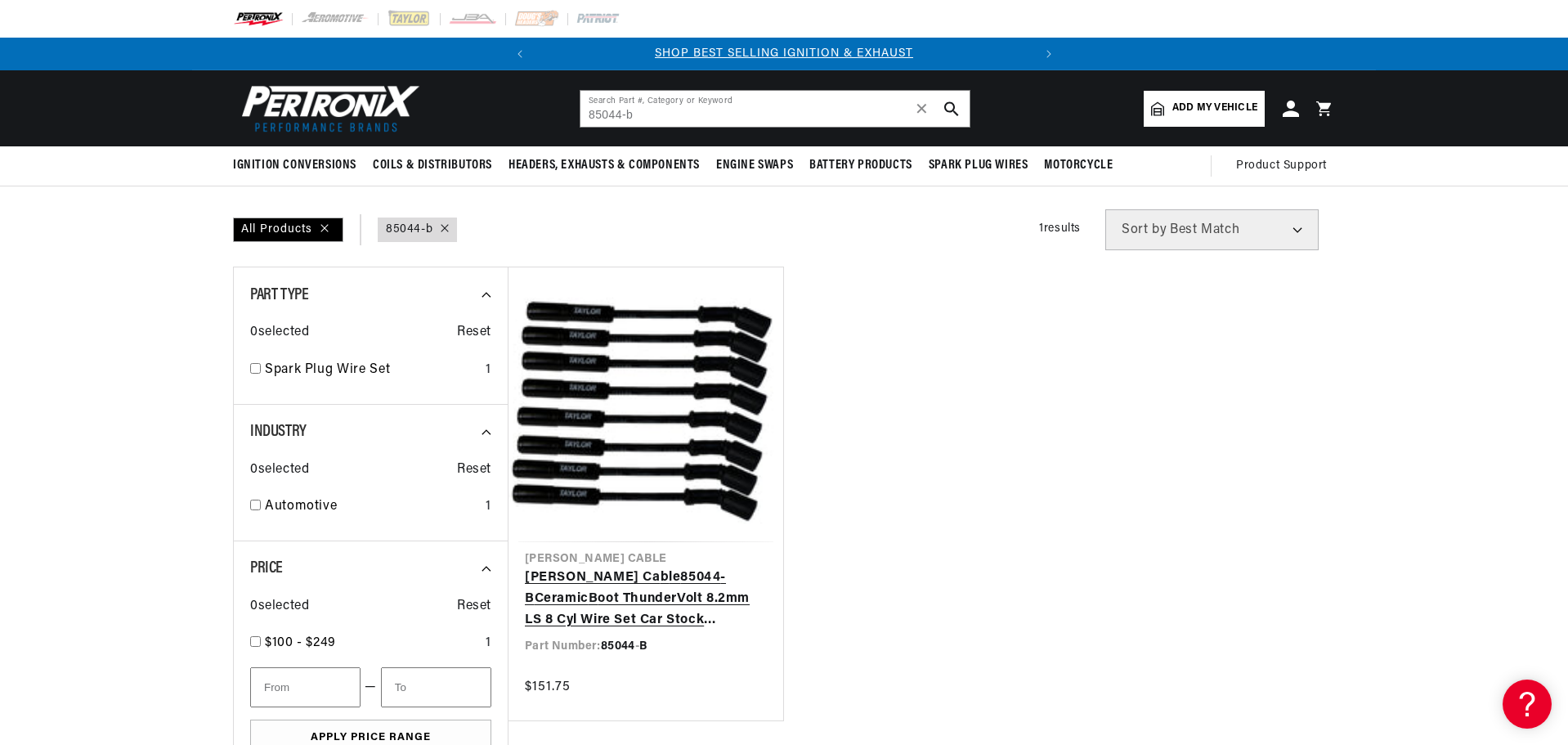
click at [654, 594] on link "Taylor Ca b le 85044 - B Ceramic B oot ThunderVolt 8.2mm LS 8 Cyl Wire Set Car …" at bounding box center [645, 598] width 242 height 63
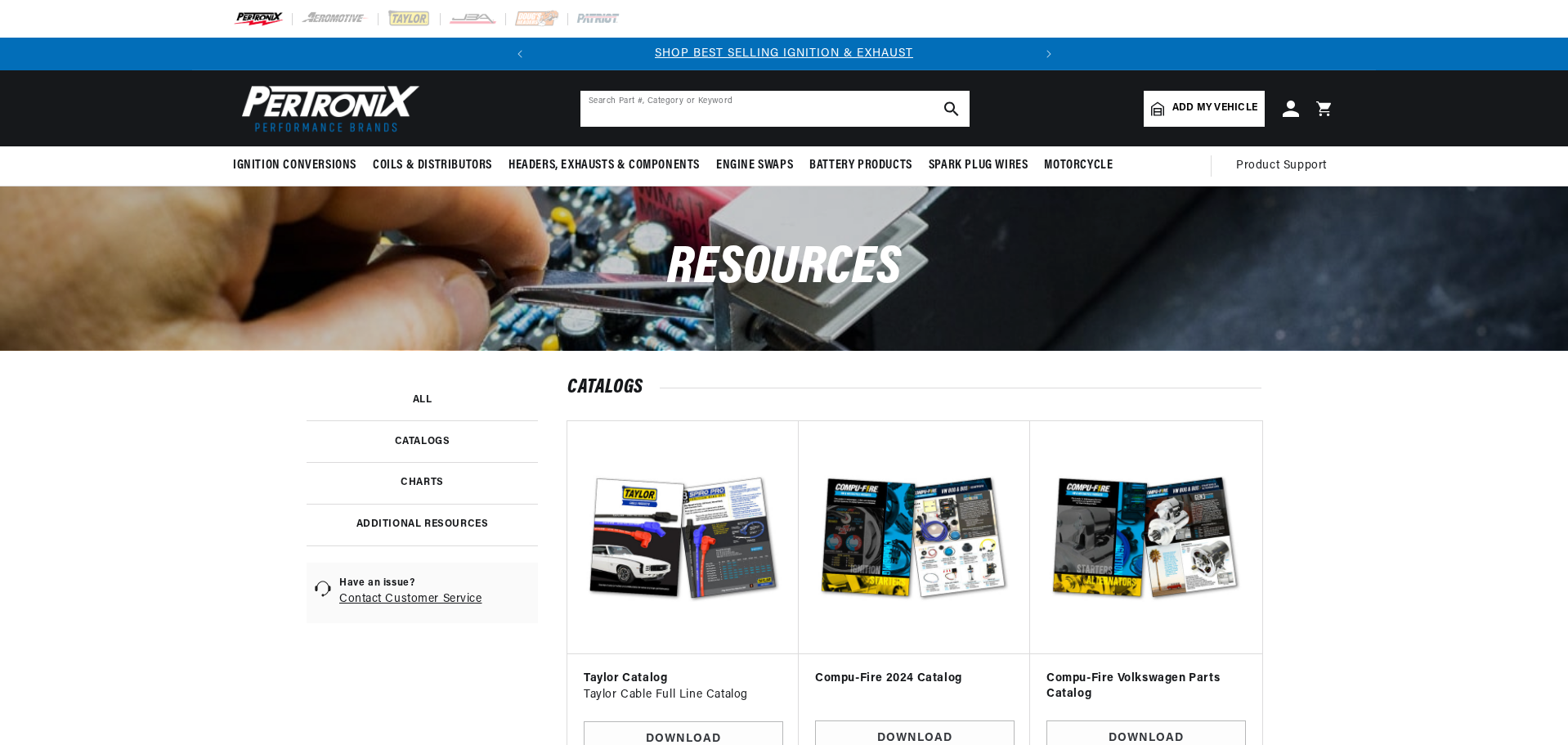
click at [644, 111] on input "text" at bounding box center [774, 108] width 389 height 36
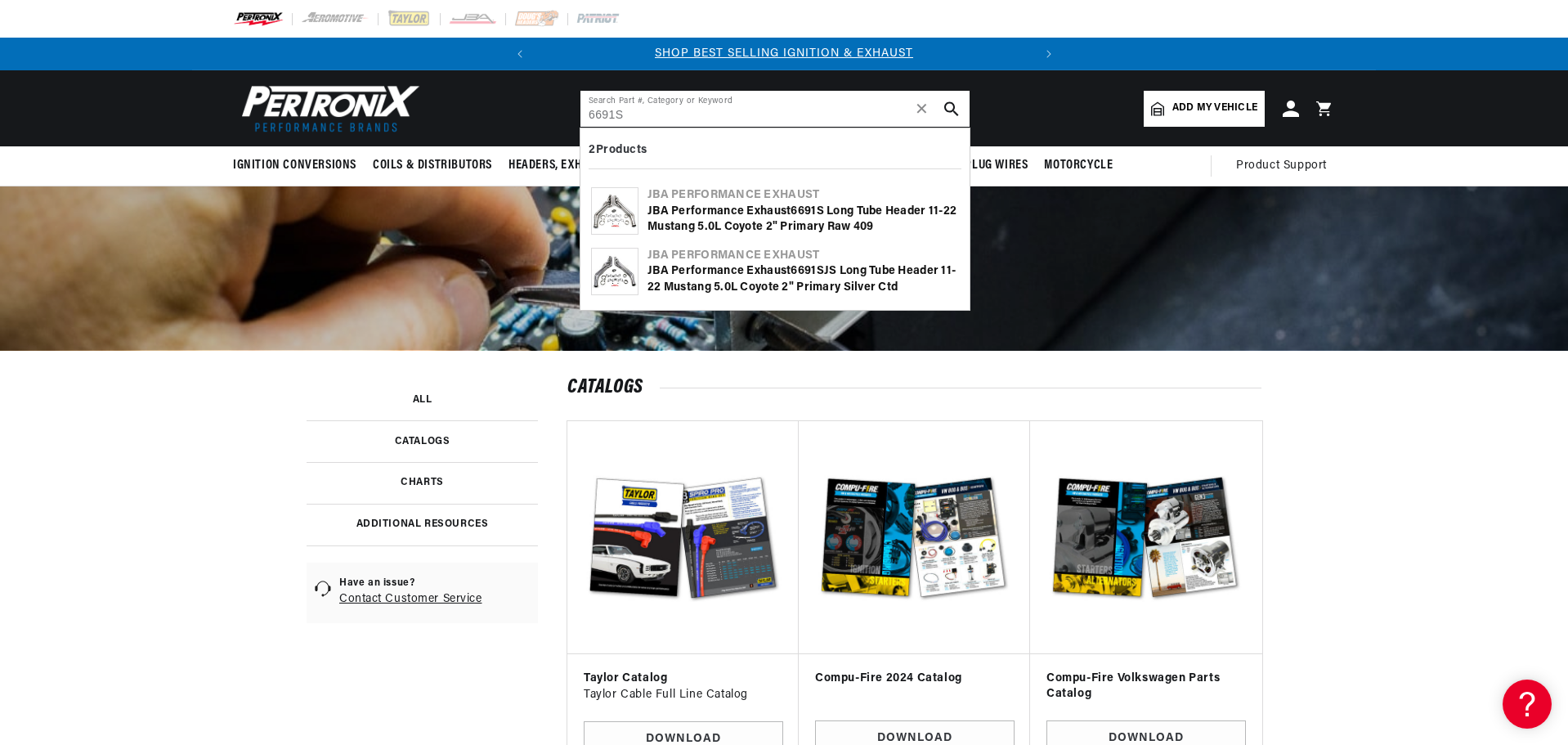
type input "6691S"
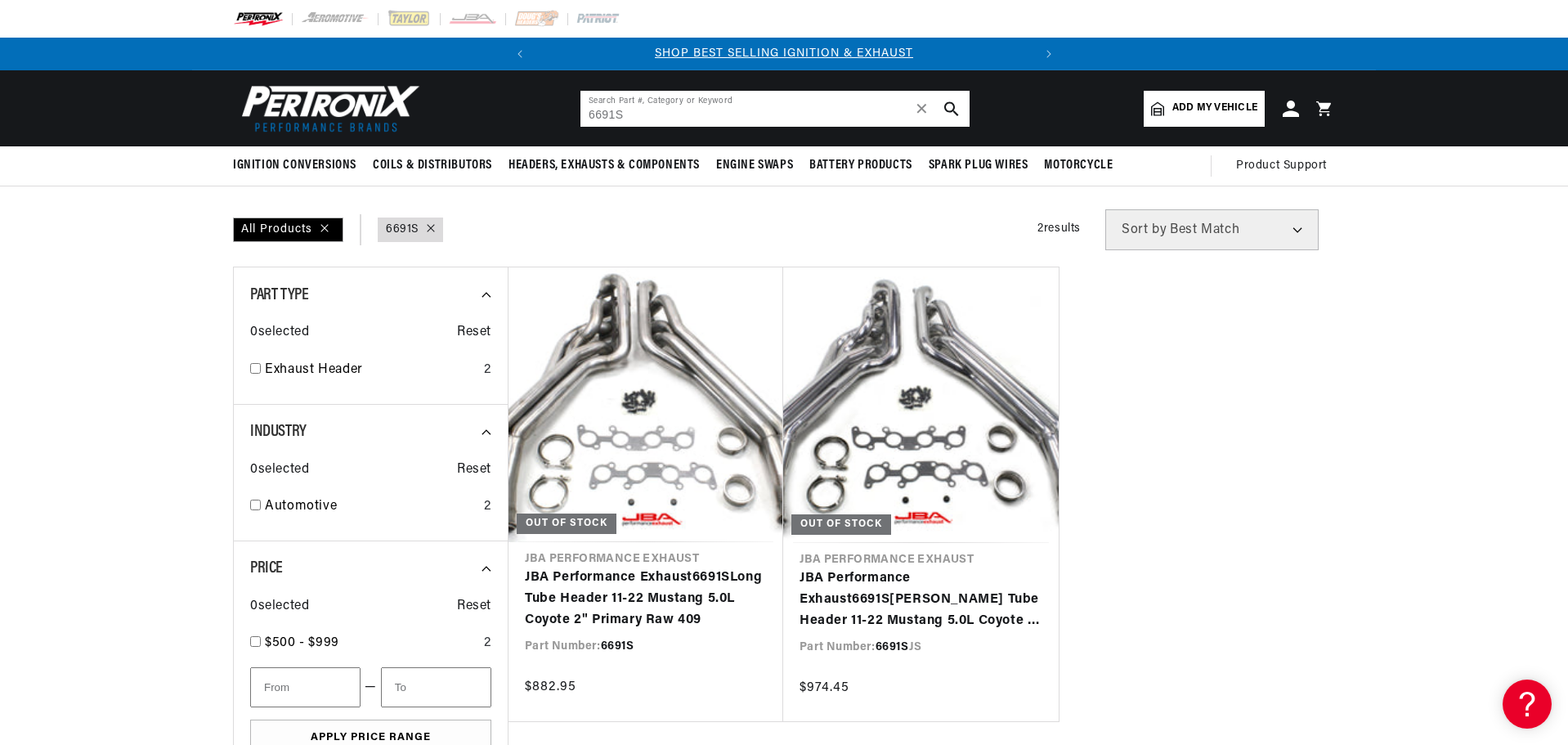
drag, startPoint x: 634, startPoint y: 114, endPoint x: 496, endPoint y: 113, distance: 138.0
click at [496, 113] on header "BETTER SEARCH RESULTS Add your vehicle's year, make, and model to find parts be…" at bounding box center [783, 108] width 1184 height 76
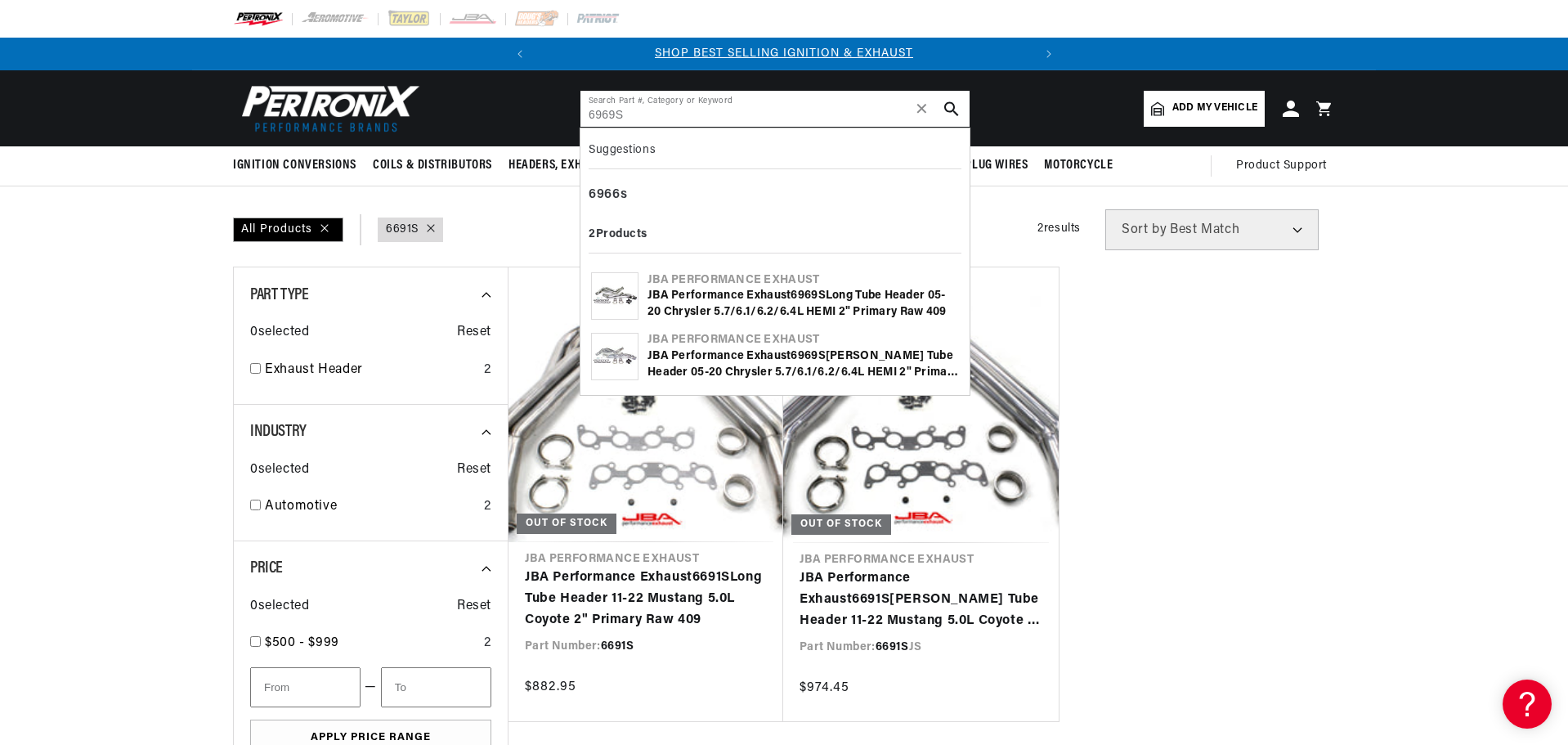
type input "6969S"
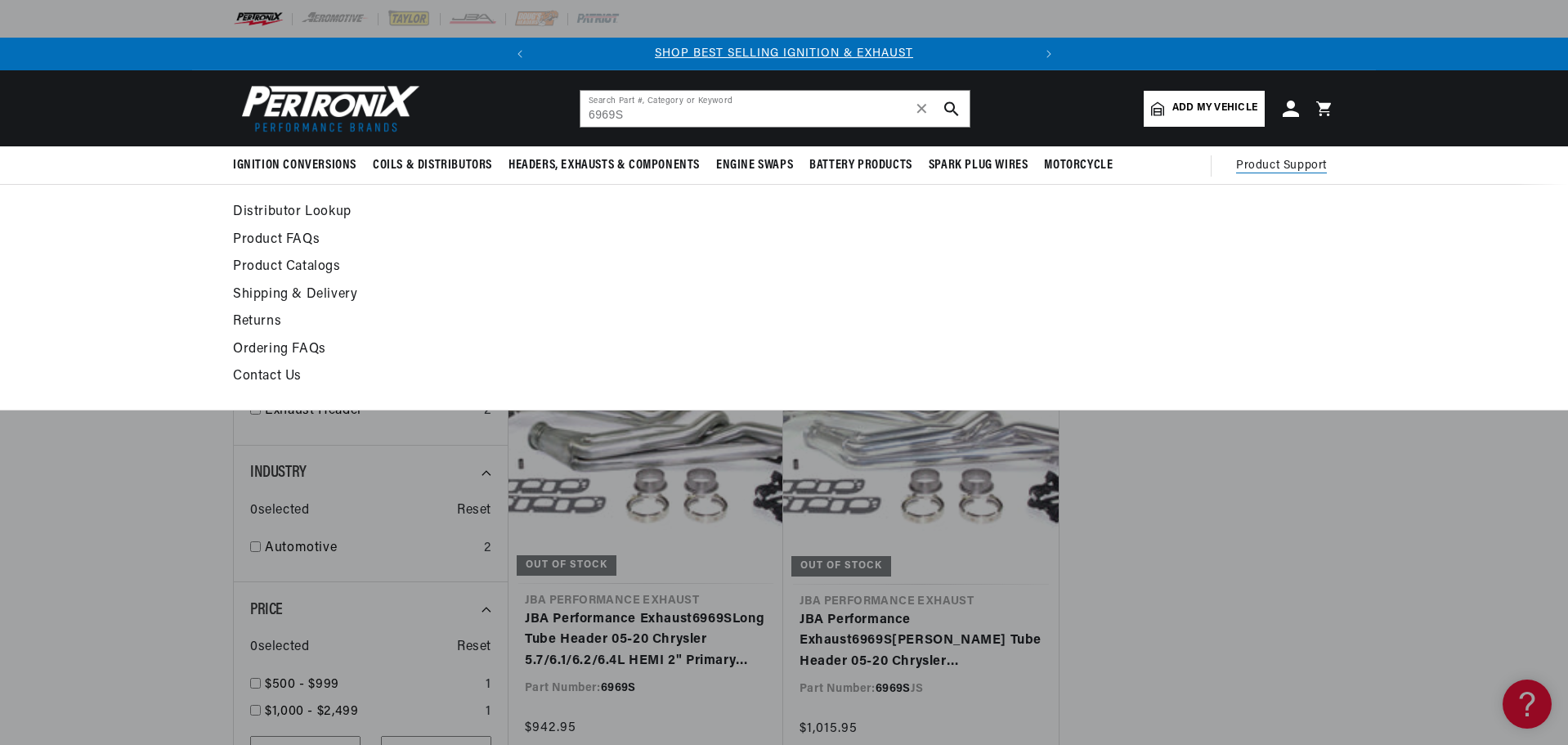
click at [1275, 171] on span "Product Support" at bounding box center [1281, 166] width 91 height 18
